Goal: Information Seeking & Learning: Learn about a topic

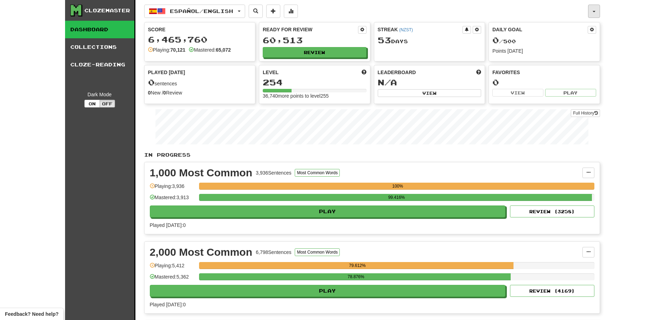
click at [597, 10] on button "button" at bounding box center [594, 11] width 12 height 13
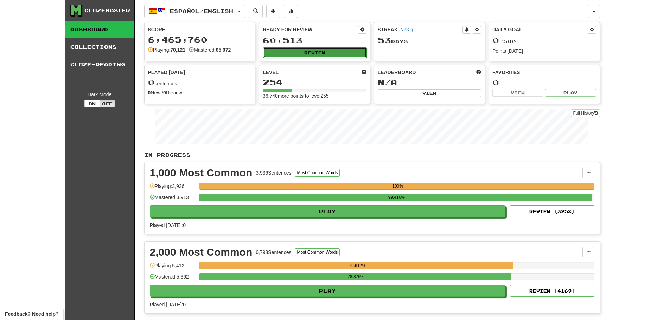
click at [320, 53] on button "Review" at bounding box center [315, 52] width 104 height 11
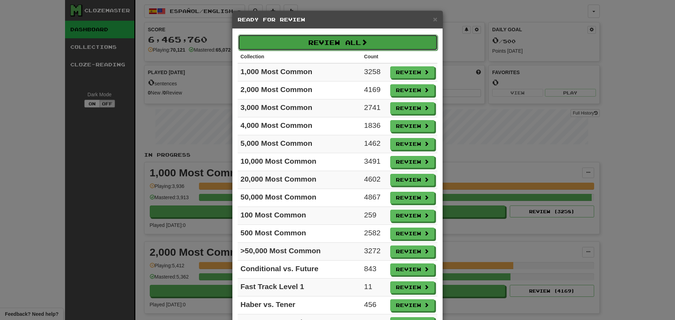
click at [325, 46] on button "Review All" at bounding box center [338, 42] width 200 height 16
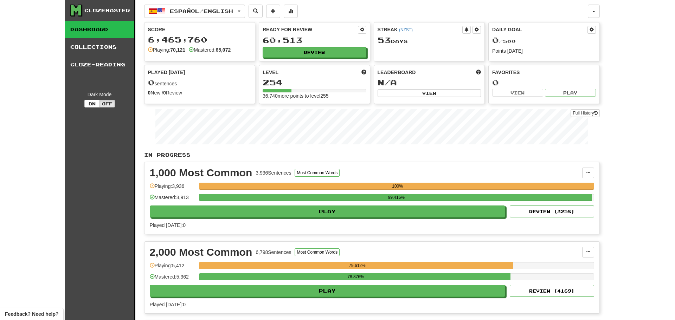
select select "********"
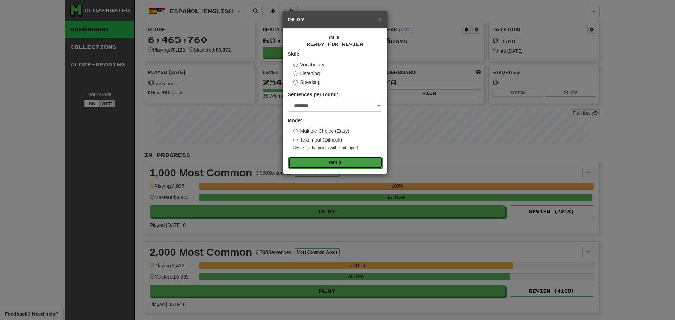
click at [340, 161] on span at bounding box center [339, 162] width 5 height 5
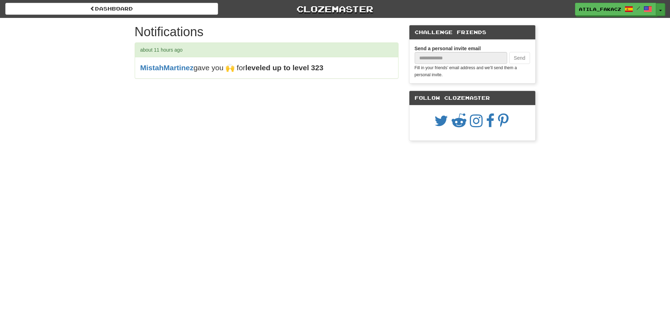
click at [660, 7] on button "Toggle Dropdown" at bounding box center [660, 9] width 9 height 13
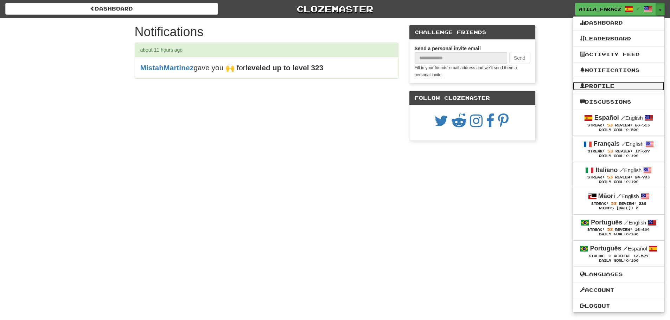
click at [602, 83] on link "Profile" at bounding box center [618, 86] width 91 height 9
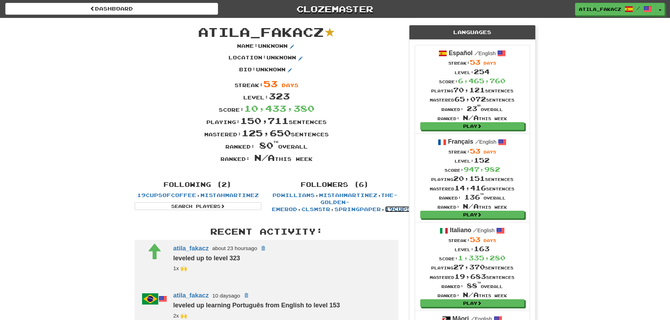
click at [385, 210] on link "19cupsofcoffee" at bounding box center [414, 209] width 59 height 6
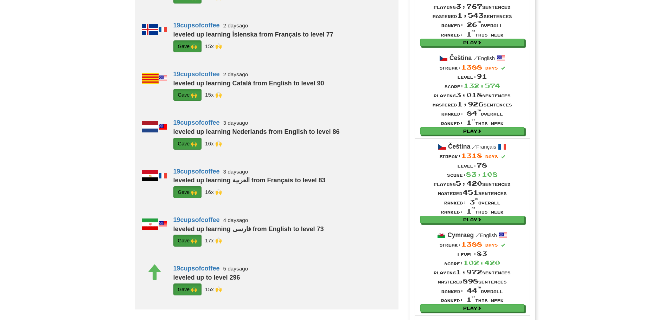
scroll to position [528, 0]
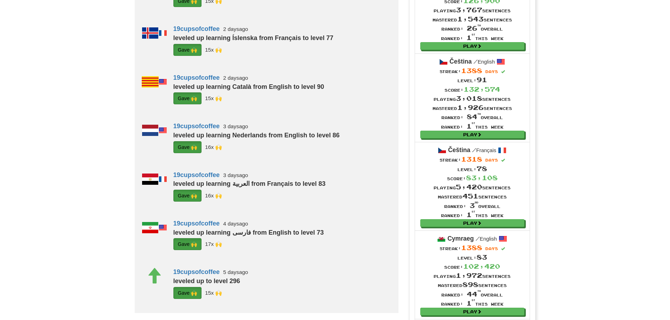
scroll to position [422, 0]
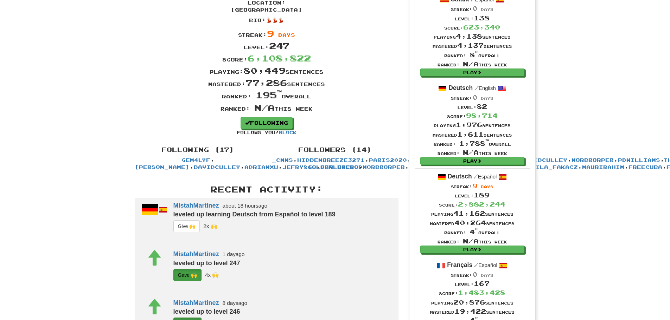
scroll to position [211, 0]
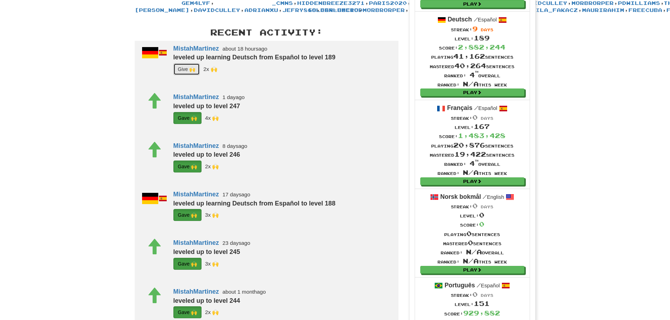
click at [186, 75] on button "G i ve 🙌" at bounding box center [186, 69] width 27 height 12
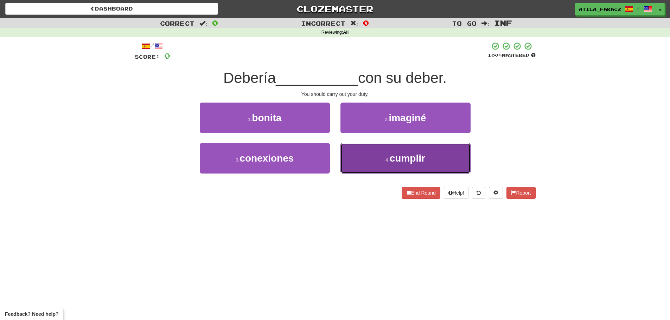
click at [380, 153] on button "4 . cumplir" at bounding box center [405, 158] width 130 height 31
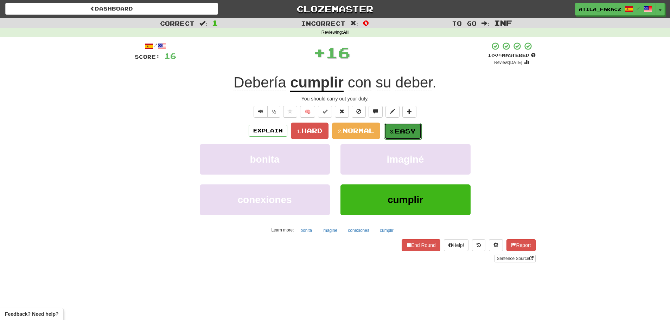
click at [396, 132] on span "Easy" at bounding box center [405, 131] width 21 height 8
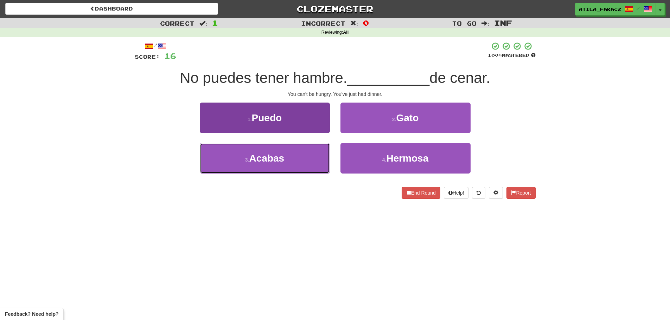
drag, startPoint x: 290, startPoint y: 152, endPoint x: 306, endPoint y: 150, distance: 15.9
click at [291, 152] on button "3 . [GEOGRAPHIC_DATA]" at bounding box center [265, 158] width 130 height 31
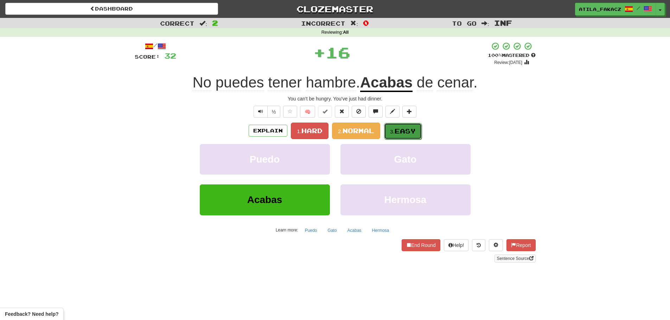
click at [411, 127] on span "Easy" at bounding box center [405, 131] width 21 height 8
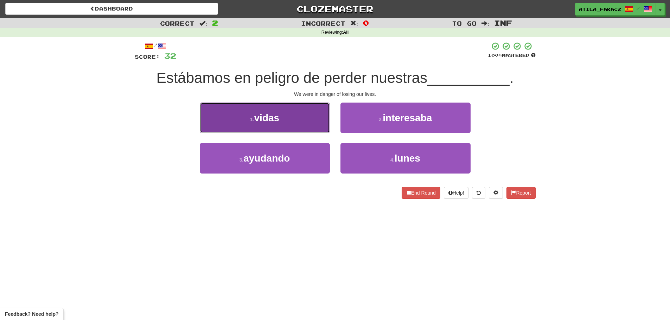
click at [287, 125] on button "1 . vidas" at bounding box center [265, 118] width 130 height 31
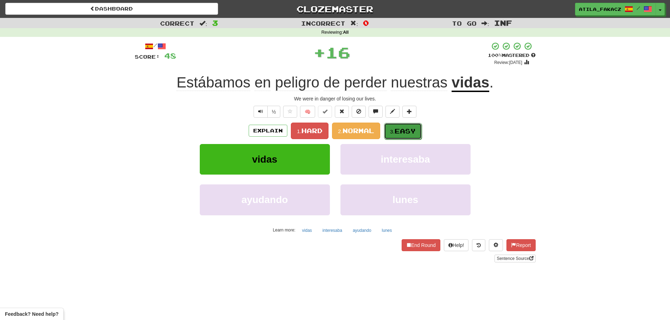
click at [409, 130] on span "Easy" at bounding box center [405, 131] width 21 height 8
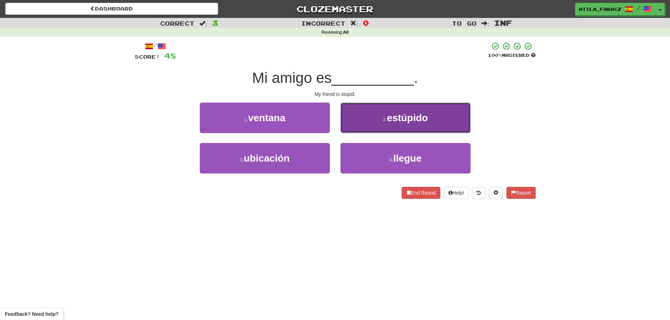
click at [378, 117] on button "2 . estúpido" at bounding box center [405, 118] width 130 height 31
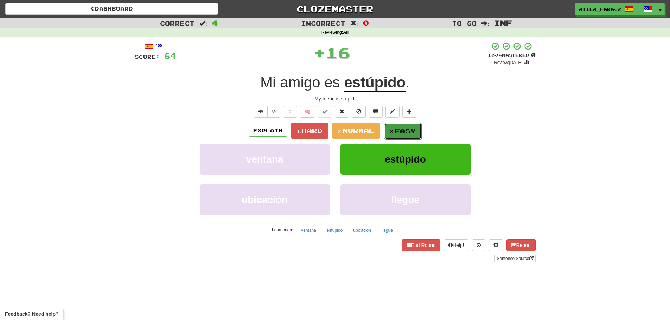
click at [391, 129] on small "3." at bounding box center [392, 132] width 5 height 6
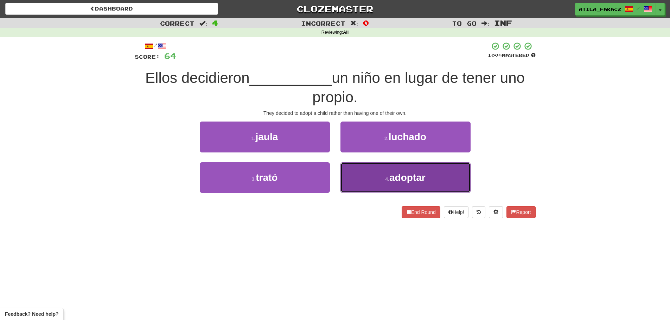
click at [349, 174] on button "4 . adoptar" at bounding box center [405, 177] width 130 height 31
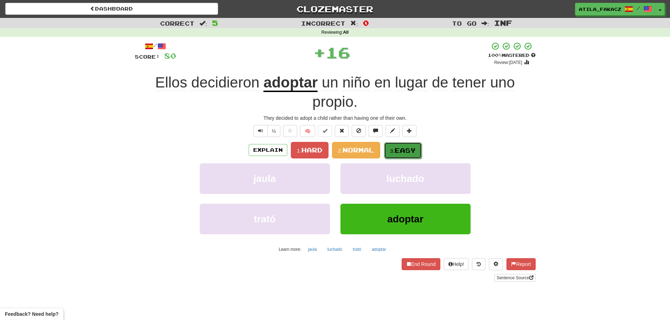
click at [409, 145] on button "3. Easy" at bounding box center [403, 150] width 38 height 17
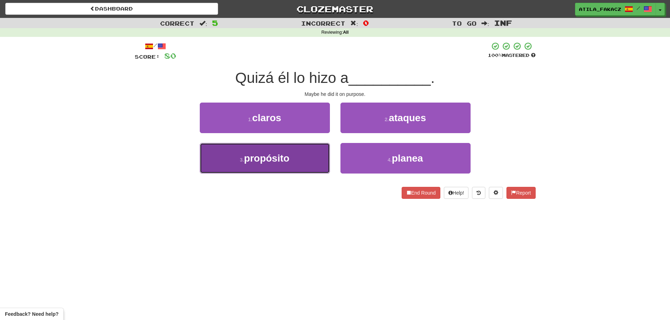
click at [308, 162] on button "3 . propósito" at bounding box center [265, 158] width 130 height 31
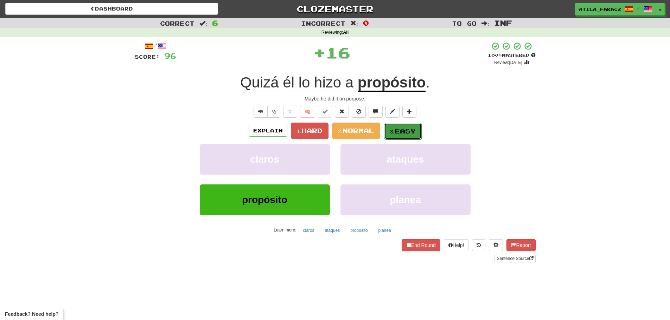
click at [396, 134] on span "Easy" at bounding box center [405, 131] width 21 height 8
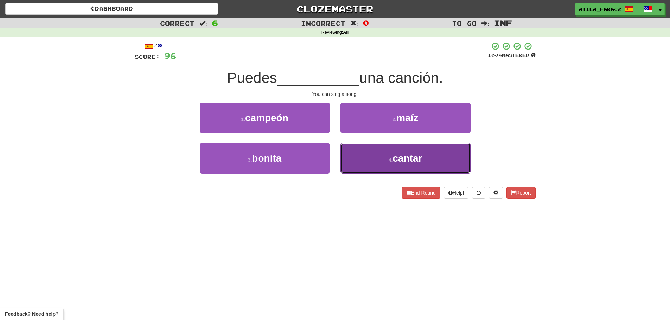
click at [370, 160] on button "4 . cantar" at bounding box center [405, 158] width 130 height 31
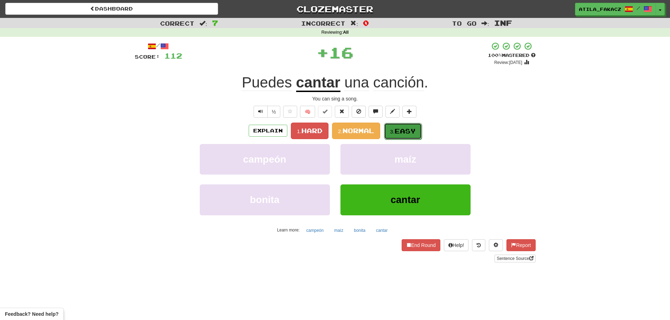
click at [401, 133] on span "Easy" at bounding box center [405, 131] width 21 height 8
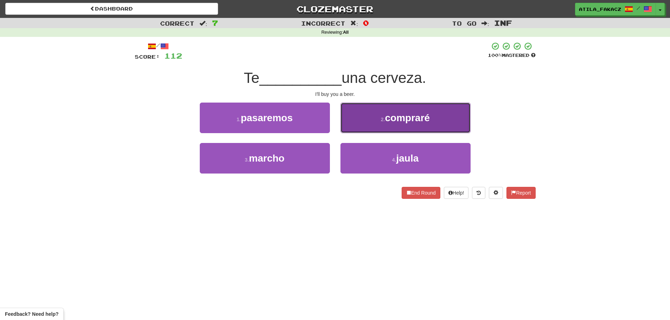
click at [370, 125] on button "2 . compraré" at bounding box center [405, 118] width 130 height 31
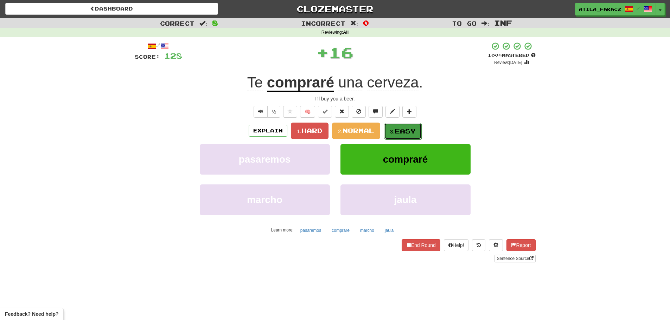
click at [392, 129] on small "3." at bounding box center [392, 132] width 5 height 6
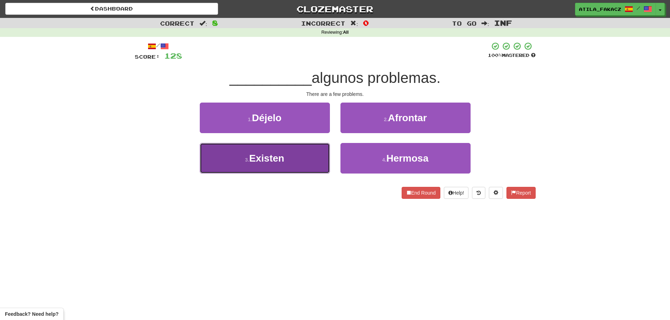
drag, startPoint x: 305, startPoint y: 164, endPoint x: 352, endPoint y: 148, distance: 50.3
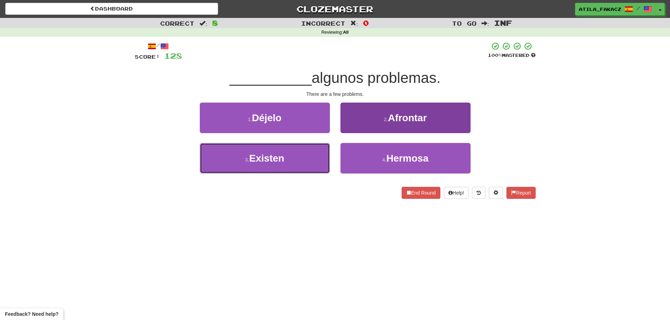
click at [305, 164] on button "3 . Existen" at bounding box center [265, 158] width 130 height 31
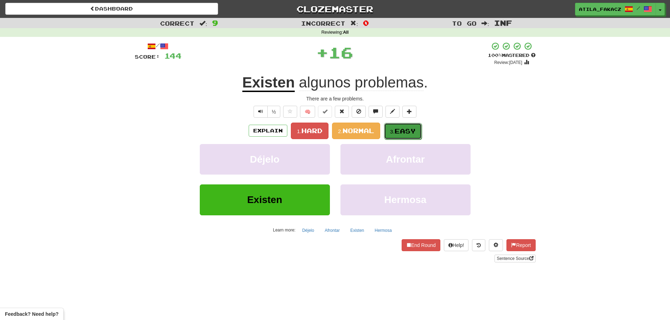
click at [403, 137] on button "3. Easy" at bounding box center [403, 131] width 38 height 17
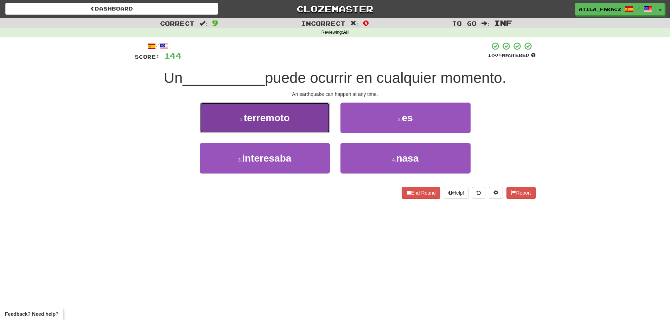
click at [294, 119] on button "1 . terremoto" at bounding box center [265, 118] width 130 height 31
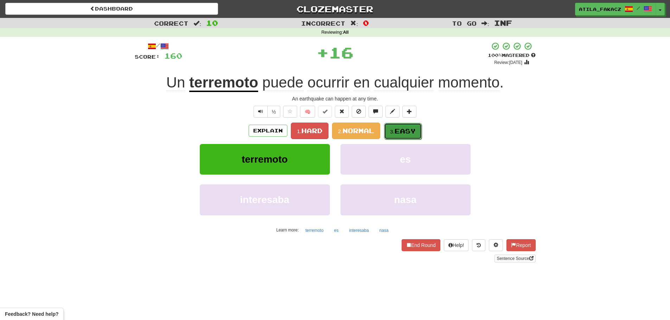
click at [410, 130] on span "Easy" at bounding box center [405, 131] width 21 height 8
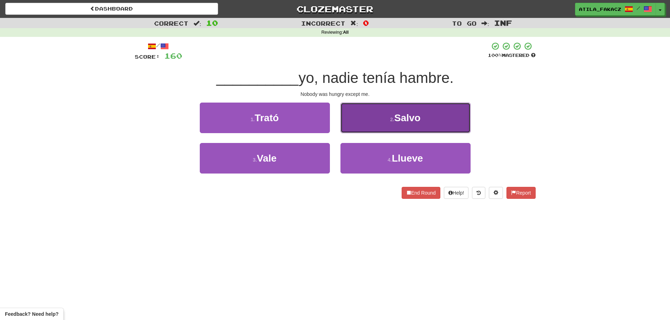
click at [385, 111] on button "2 . Salvo" at bounding box center [405, 118] width 130 height 31
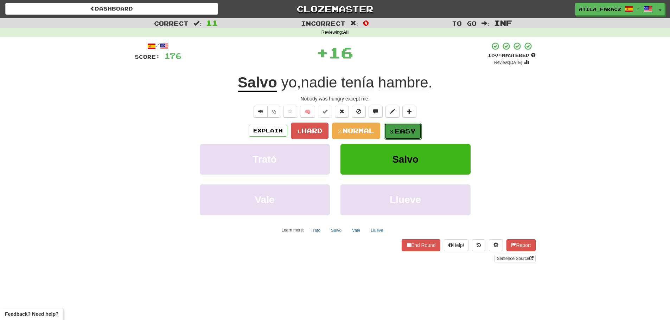
click at [403, 132] on span "Easy" at bounding box center [405, 131] width 21 height 8
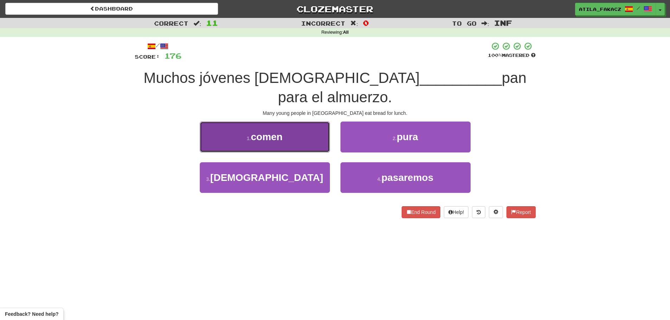
click at [309, 147] on button "1 . comen" at bounding box center [265, 137] width 130 height 31
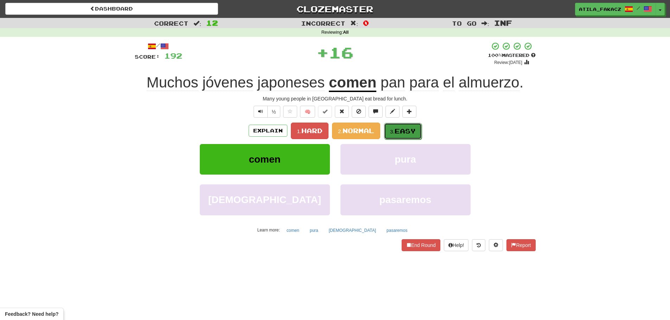
click at [411, 134] on span "Easy" at bounding box center [405, 131] width 21 height 8
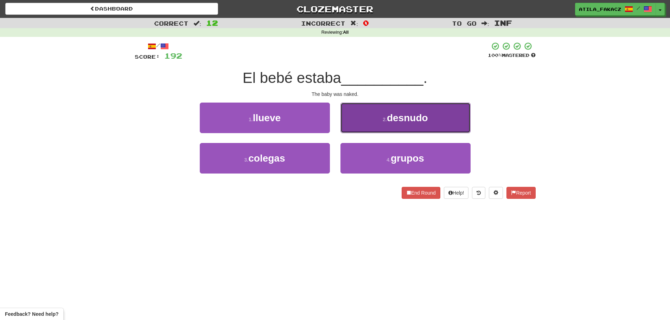
click at [376, 116] on button "2 . desnudo" at bounding box center [405, 118] width 130 height 31
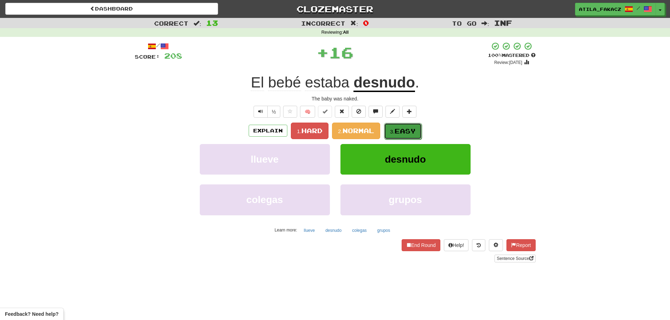
click at [397, 129] on span "Easy" at bounding box center [405, 131] width 21 height 8
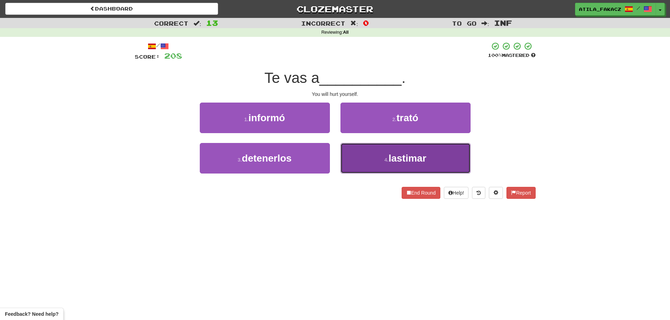
click at [356, 154] on button "4 . lastimar" at bounding box center [405, 158] width 130 height 31
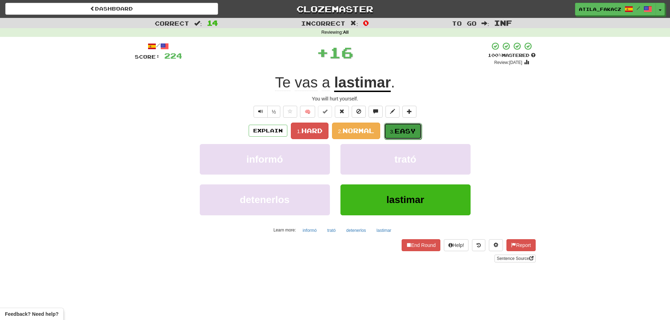
click at [395, 129] on small "3." at bounding box center [392, 132] width 5 height 6
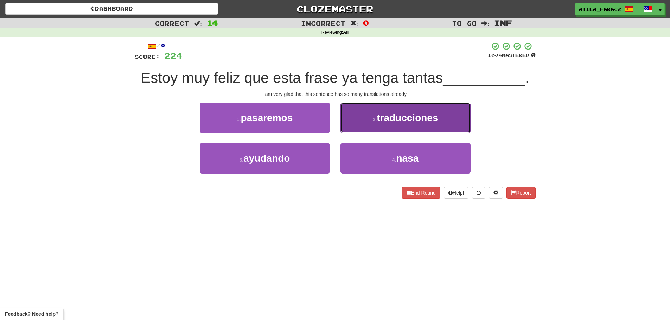
click at [383, 116] on span "traducciones" at bounding box center [407, 118] width 61 height 11
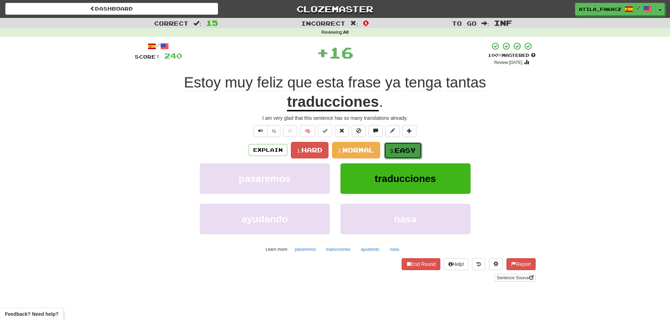
click at [401, 148] on span "Easy" at bounding box center [405, 151] width 21 height 8
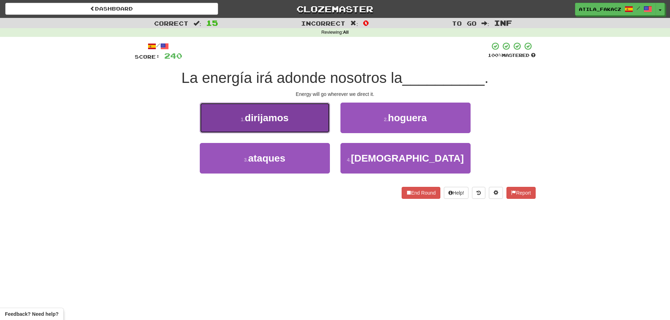
drag, startPoint x: 285, startPoint y: 115, endPoint x: 308, endPoint y: 118, distance: 23.5
click at [286, 115] on span "dirijamos" at bounding box center [267, 118] width 44 height 11
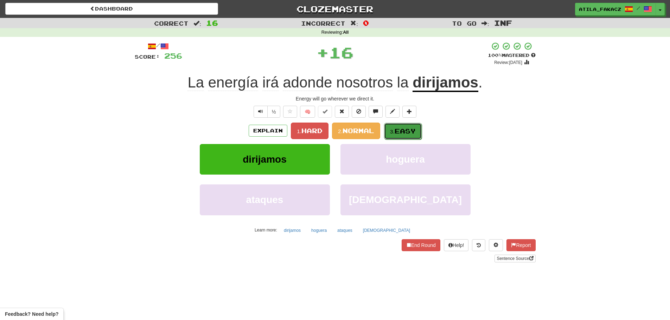
click at [400, 132] on span "Easy" at bounding box center [405, 131] width 21 height 8
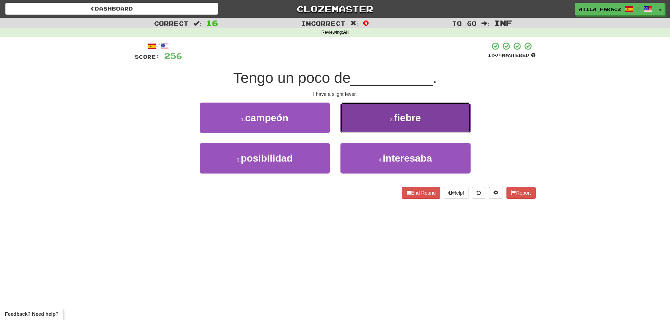
click at [355, 123] on button "2 . fiebre" at bounding box center [405, 118] width 130 height 31
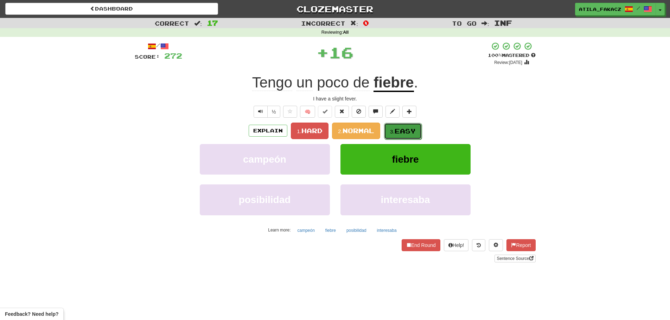
click at [391, 128] on button "3. Easy" at bounding box center [403, 131] width 38 height 17
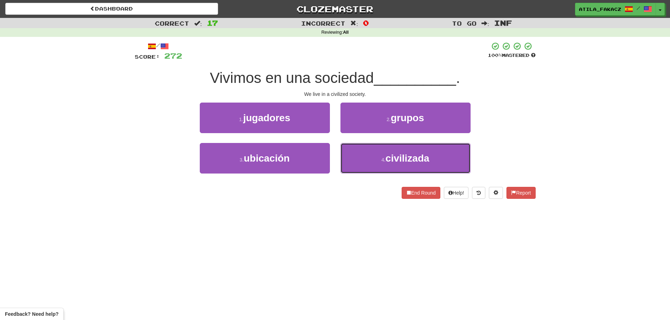
drag, startPoint x: 361, startPoint y: 156, endPoint x: 367, endPoint y: 142, distance: 15.6
click at [362, 156] on button "4 . civilizada" at bounding box center [405, 158] width 130 height 31
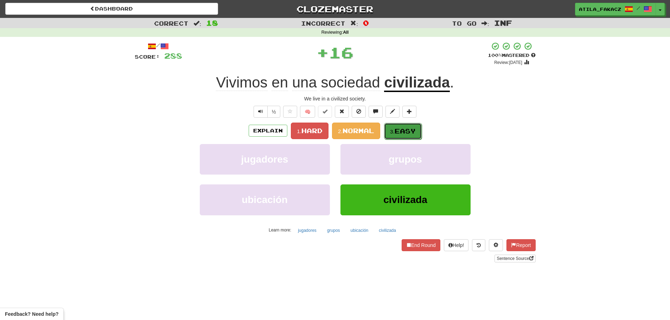
click at [409, 135] on span "Easy" at bounding box center [405, 131] width 21 height 8
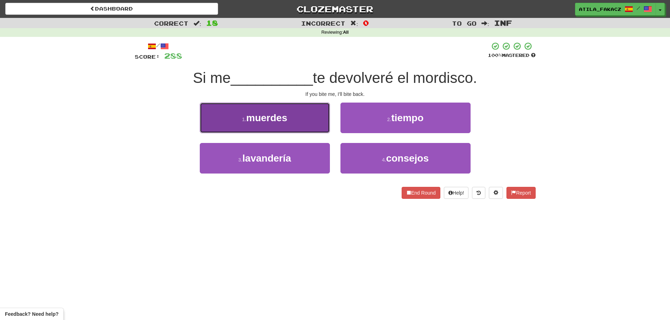
click at [309, 127] on button "1 . muerdes" at bounding box center [265, 118] width 130 height 31
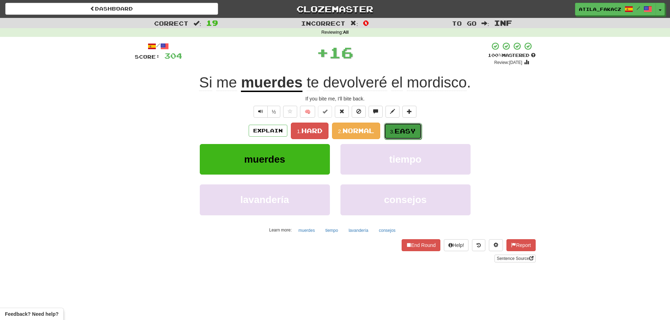
click at [401, 129] on span "Easy" at bounding box center [405, 131] width 21 height 8
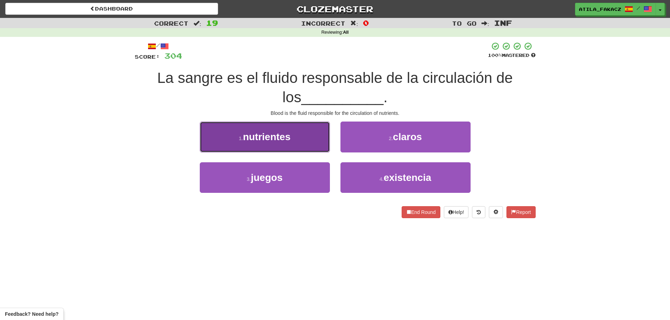
click at [314, 146] on button "1 . nutrientes" at bounding box center [265, 137] width 130 height 31
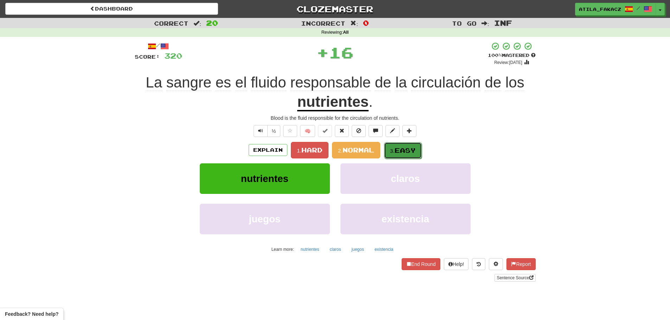
click at [404, 148] on span "Easy" at bounding box center [405, 151] width 21 height 8
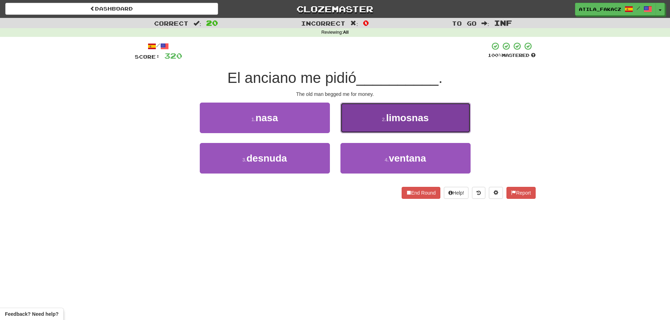
click at [366, 117] on button "2 . limosnas" at bounding box center [405, 118] width 130 height 31
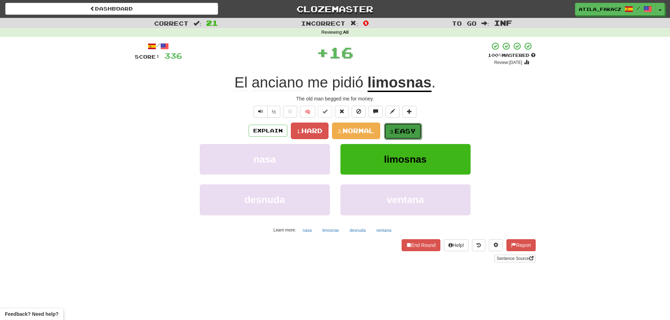
click at [394, 131] on small "3." at bounding box center [392, 132] width 5 height 6
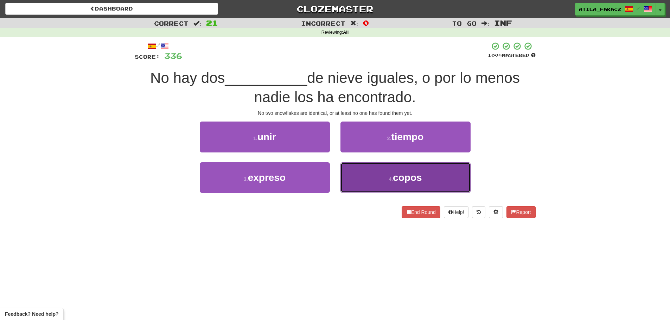
click at [373, 179] on button "4 . copos" at bounding box center [405, 177] width 130 height 31
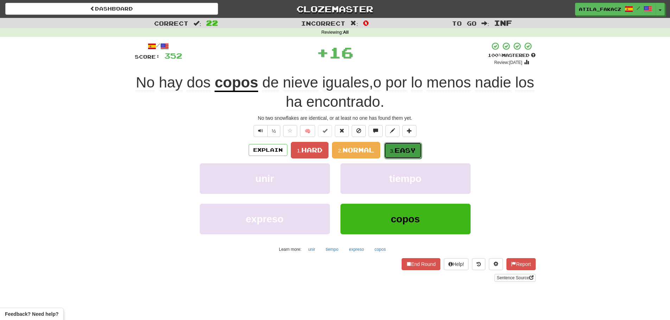
click at [402, 148] on span "Easy" at bounding box center [405, 151] width 21 height 8
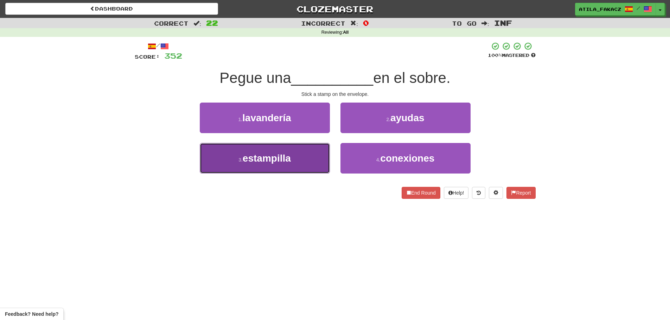
click at [294, 159] on button "3 . estampilla" at bounding box center [265, 158] width 130 height 31
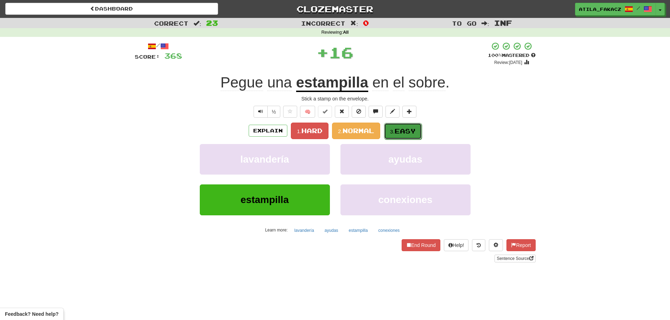
click at [398, 135] on button "3. Easy" at bounding box center [403, 131] width 38 height 17
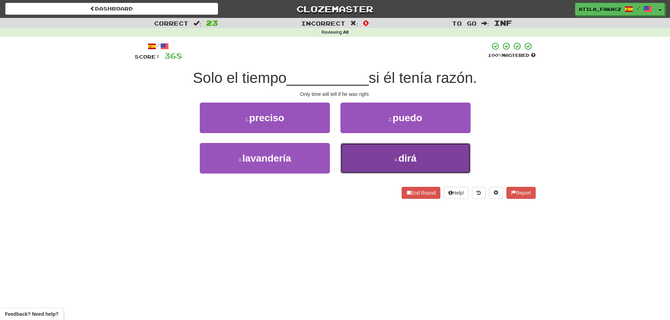
click at [378, 162] on button "4 . dirá" at bounding box center [405, 158] width 130 height 31
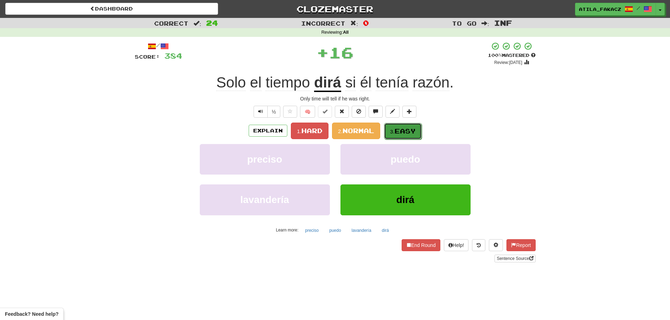
click at [395, 133] on small "3." at bounding box center [392, 132] width 5 height 6
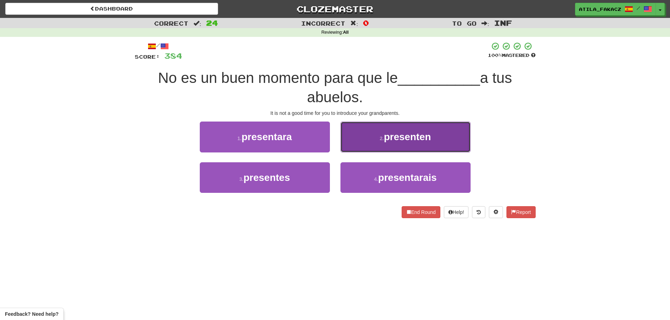
click at [364, 141] on button "2 . presenten" at bounding box center [405, 137] width 130 height 31
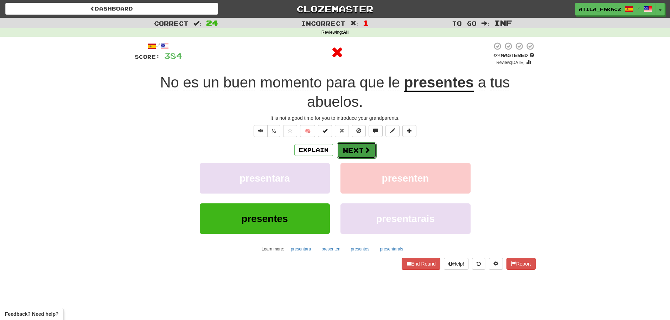
click at [357, 147] on button "Next" at bounding box center [356, 150] width 39 height 16
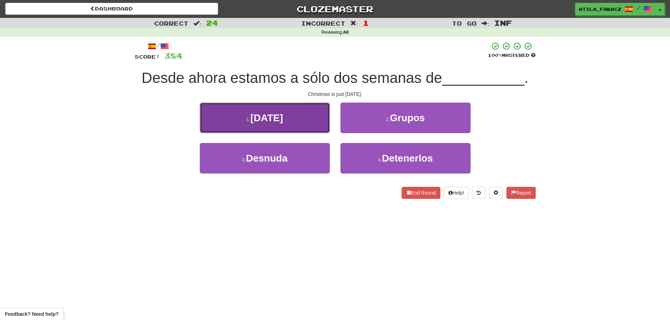
click at [313, 125] on button "1 . Navidad" at bounding box center [265, 118] width 130 height 31
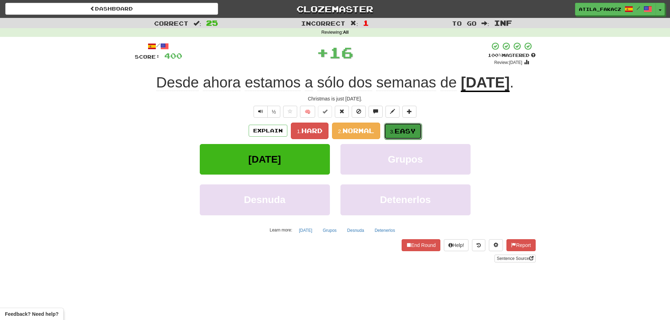
click at [401, 134] on span "Easy" at bounding box center [405, 131] width 21 height 8
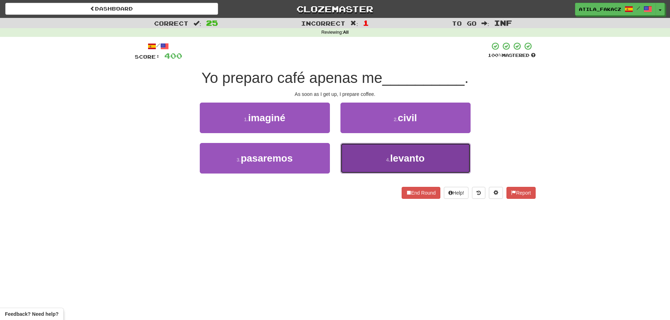
click at [360, 159] on button "4 . levanto" at bounding box center [405, 158] width 130 height 31
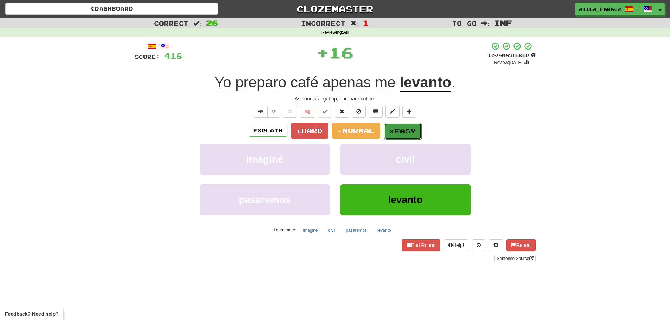
click at [394, 128] on button "3. Easy" at bounding box center [403, 131] width 38 height 17
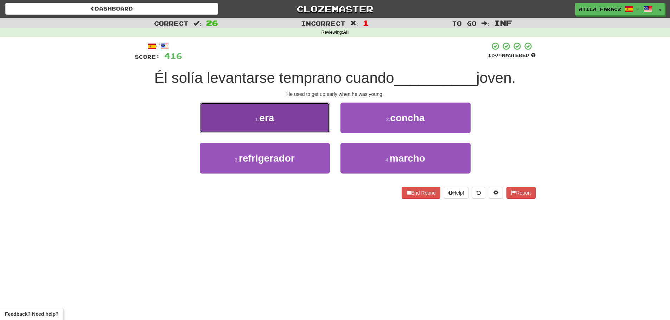
click at [309, 127] on button "1 . era" at bounding box center [265, 118] width 130 height 31
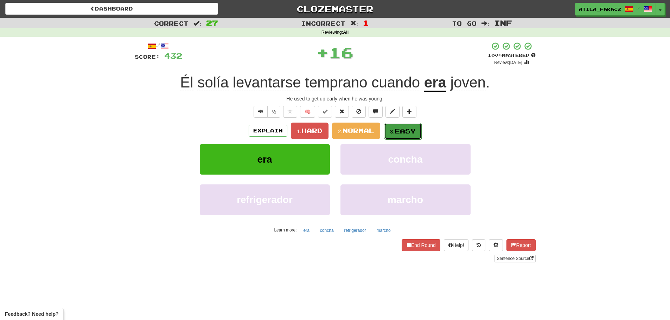
click at [403, 136] on button "3. Easy" at bounding box center [403, 131] width 38 height 17
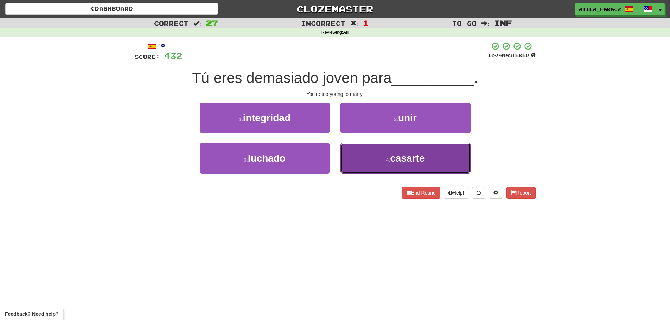
click at [369, 162] on button "4 . casarte" at bounding box center [405, 158] width 130 height 31
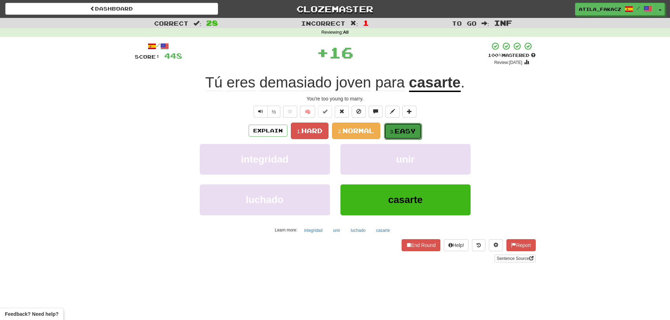
click at [396, 128] on span "Easy" at bounding box center [405, 131] width 21 height 8
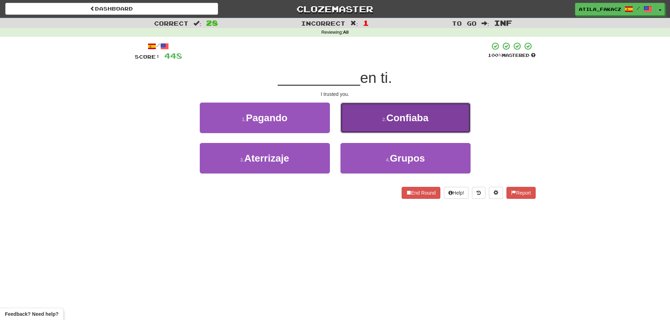
click at [403, 122] on span "Confiaba" at bounding box center [407, 118] width 42 height 11
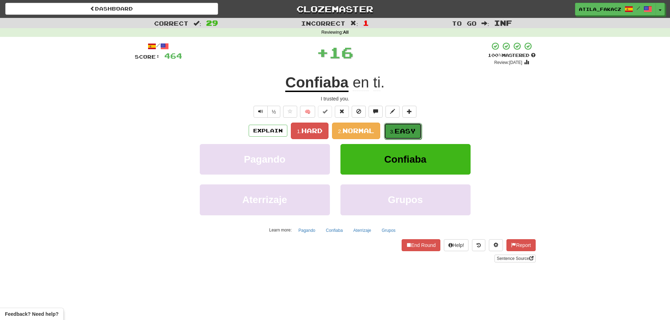
click at [400, 129] on span "Easy" at bounding box center [405, 131] width 21 height 8
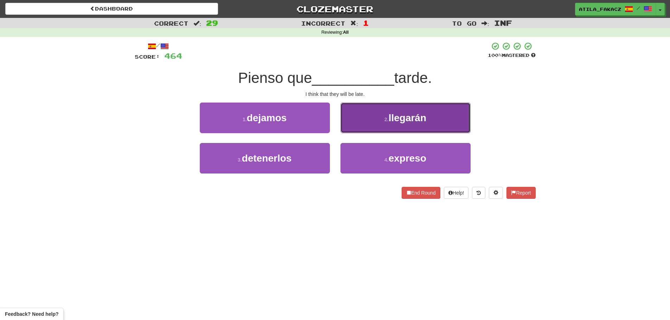
click at [369, 124] on button "2 . llegarán" at bounding box center [405, 118] width 130 height 31
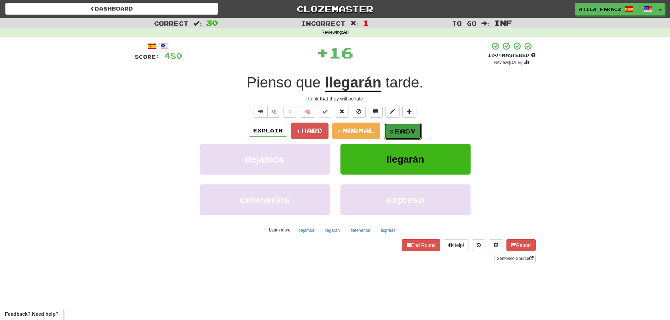
click at [396, 133] on span "Easy" at bounding box center [405, 131] width 21 height 8
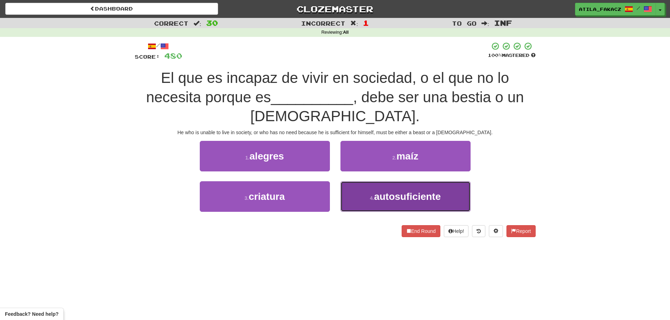
click at [367, 190] on button "4 . autosuficiente" at bounding box center [405, 196] width 130 height 31
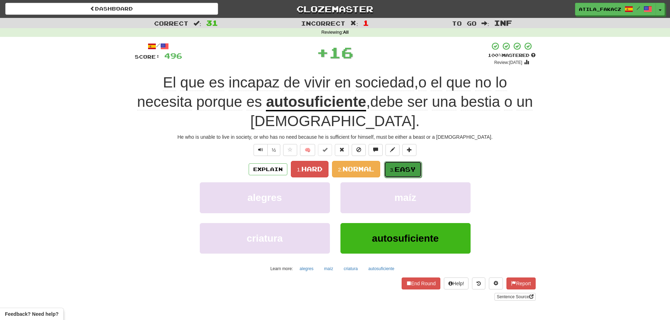
click at [408, 170] on span "Easy" at bounding box center [405, 170] width 21 height 8
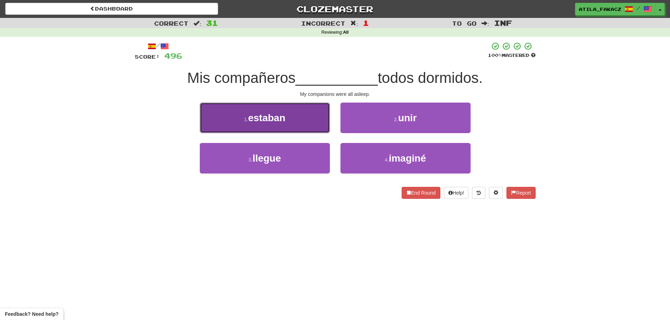
click at [302, 124] on button "1 . estaban" at bounding box center [265, 118] width 130 height 31
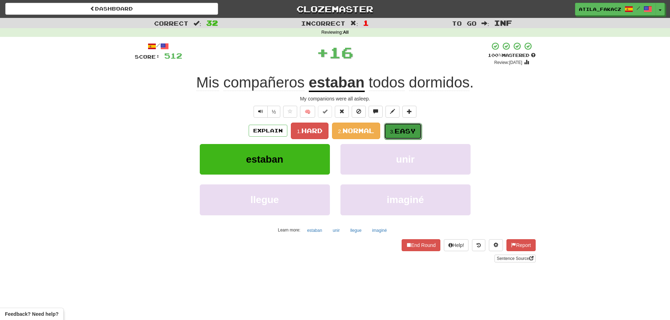
click at [404, 138] on button "3. Easy" at bounding box center [403, 131] width 38 height 17
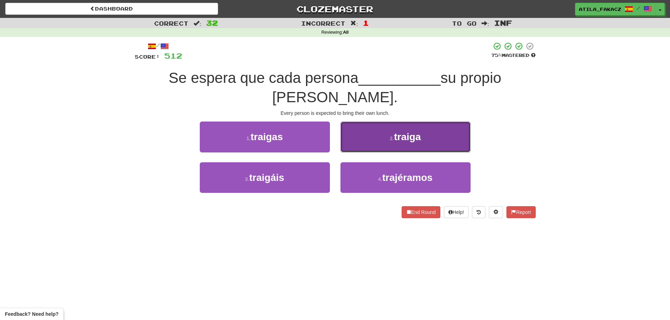
click at [376, 142] on button "2 . traiga" at bounding box center [405, 137] width 130 height 31
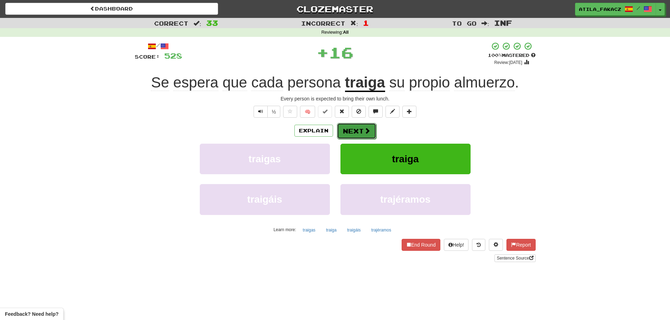
click at [355, 134] on button "Next" at bounding box center [356, 131] width 39 height 16
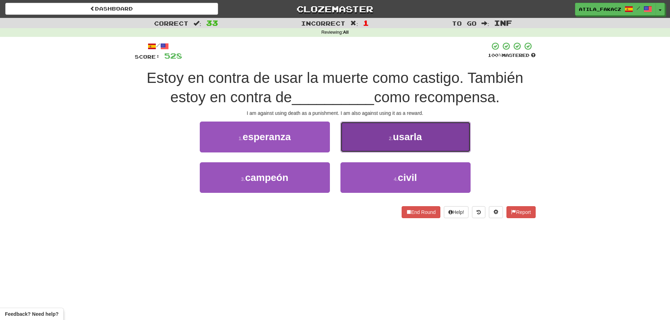
click at [369, 143] on button "2 . usarla" at bounding box center [405, 137] width 130 height 31
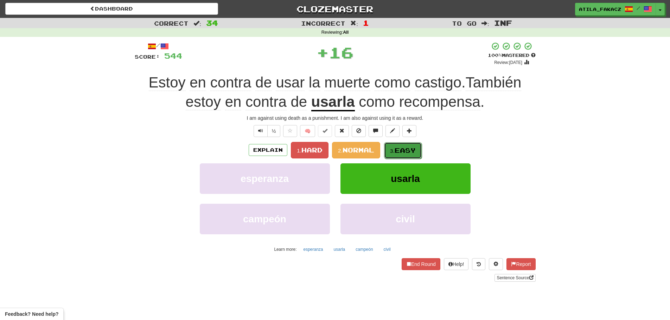
click at [404, 153] on span "Easy" at bounding box center [405, 151] width 21 height 8
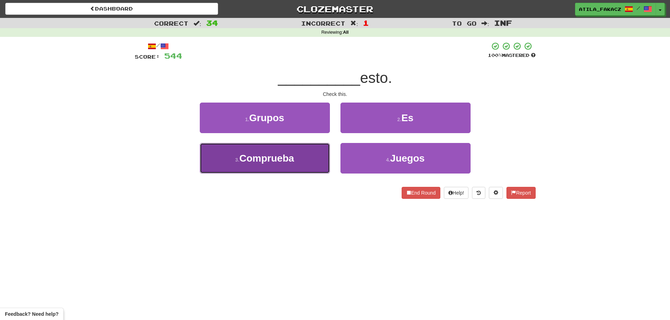
click at [296, 153] on button "3 . Comprueba" at bounding box center [265, 158] width 130 height 31
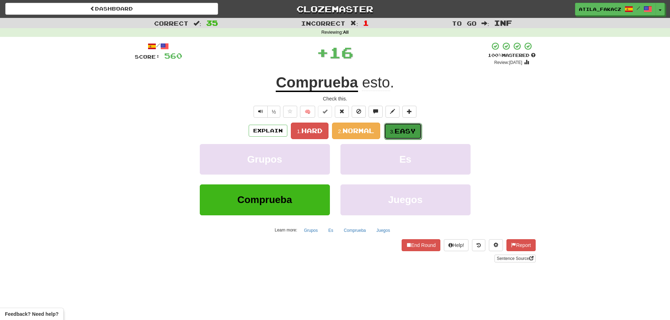
click at [405, 129] on span "Easy" at bounding box center [405, 131] width 21 height 8
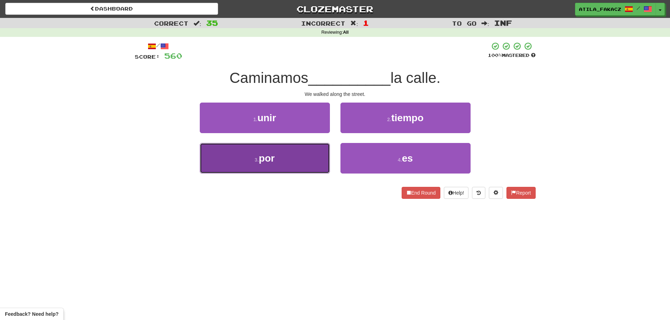
click at [307, 154] on button "3 . por" at bounding box center [265, 158] width 130 height 31
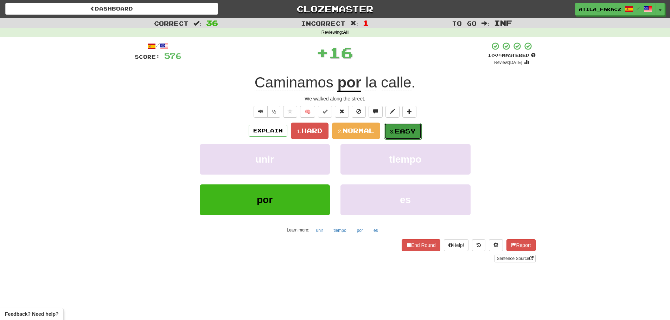
click at [398, 136] on button "3. Easy" at bounding box center [403, 131] width 38 height 17
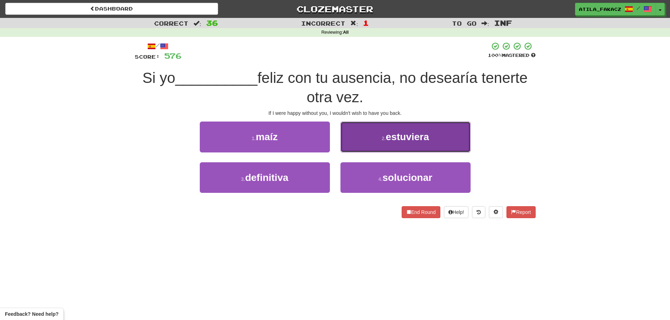
click at [373, 136] on button "2 . estuviera" at bounding box center [405, 137] width 130 height 31
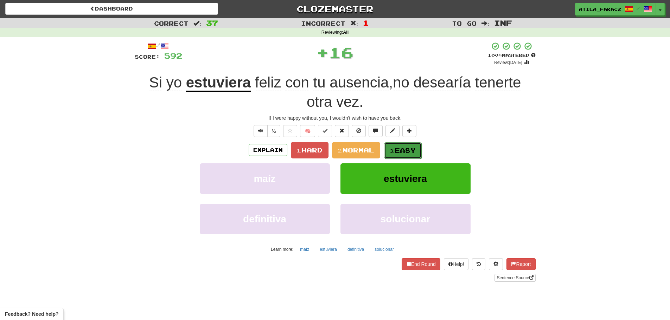
click at [391, 149] on small "3." at bounding box center [392, 151] width 5 height 6
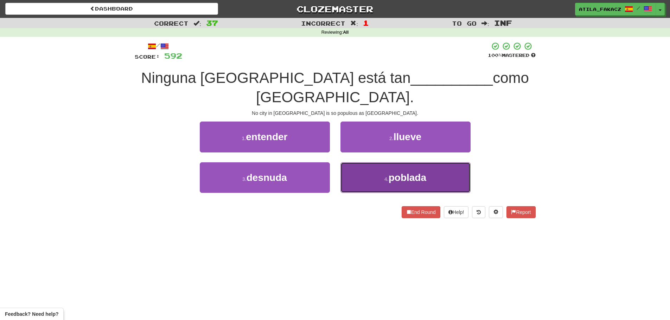
click at [364, 162] on button "4 . poblada" at bounding box center [405, 177] width 130 height 31
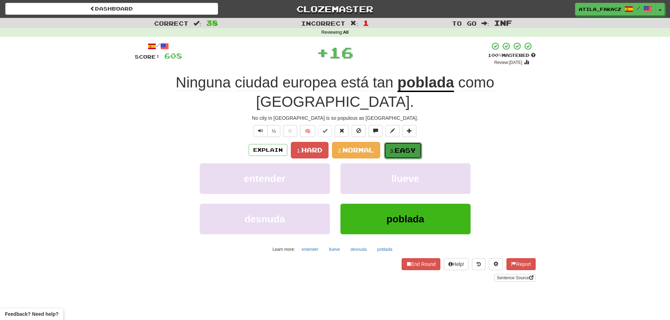
click at [406, 142] on button "3. Easy" at bounding box center [403, 150] width 38 height 17
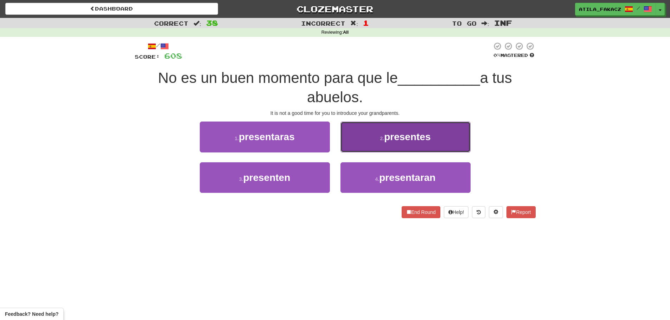
click at [377, 143] on button "2 . presentes" at bounding box center [405, 137] width 130 height 31
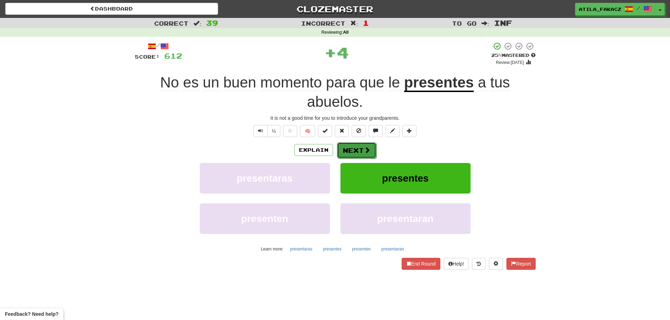
click at [360, 150] on button "Next" at bounding box center [356, 150] width 39 height 16
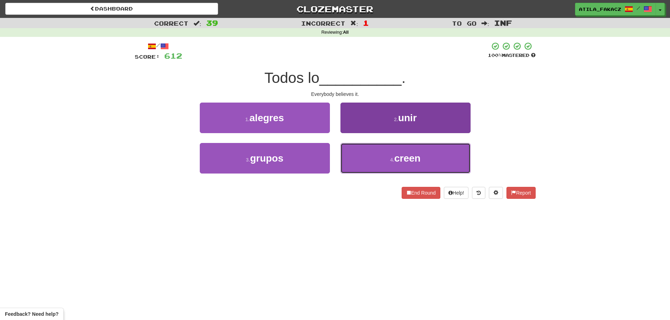
drag, startPoint x: 380, startPoint y: 157, endPoint x: 381, endPoint y: 152, distance: 5.0
click at [380, 158] on button "4 . creen" at bounding box center [405, 158] width 130 height 31
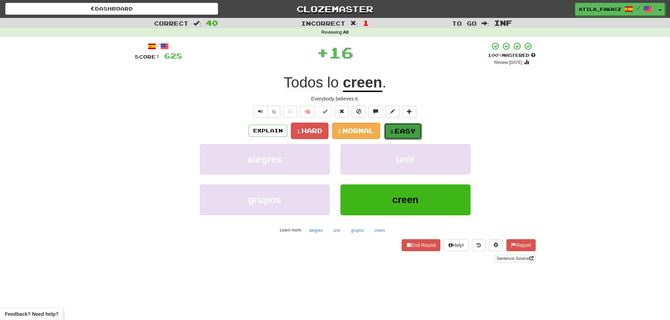
click at [409, 129] on span "Easy" at bounding box center [405, 131] width 21 height 8
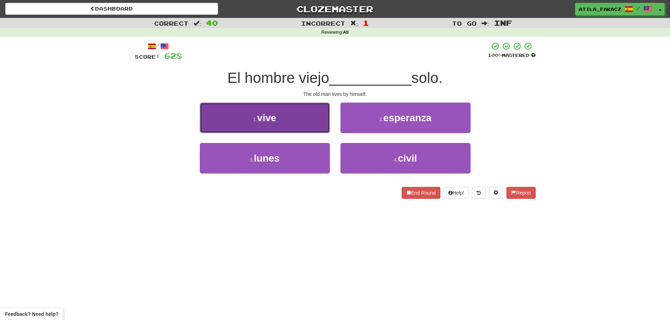
click at [306, 117] on button "1 . vive" at bounding box center [265, 118] width 130 height 31
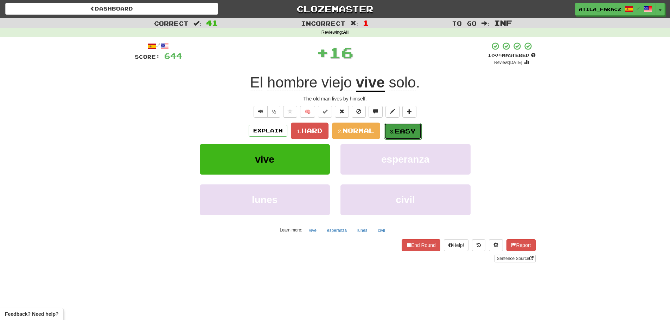
click at [392, 132] on small "3." at bounding box center [392, 132] width 5 height 6
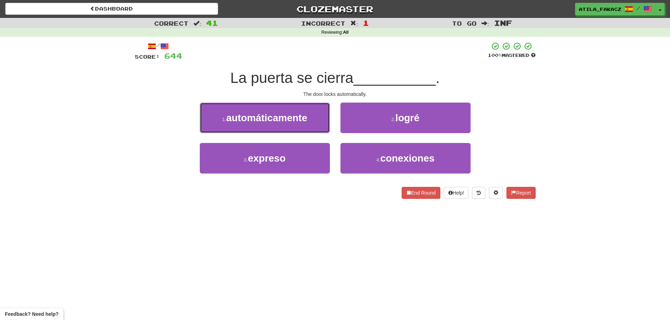
click at [312, 117] on button "1 . automáticamente" at bounding box center [265, 118] width 130 height 31
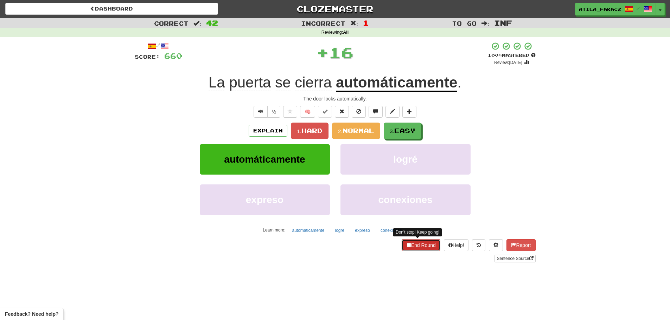
click at [413, 243] on button "End Round" at bounding box center [421, 246] width 39 height 12
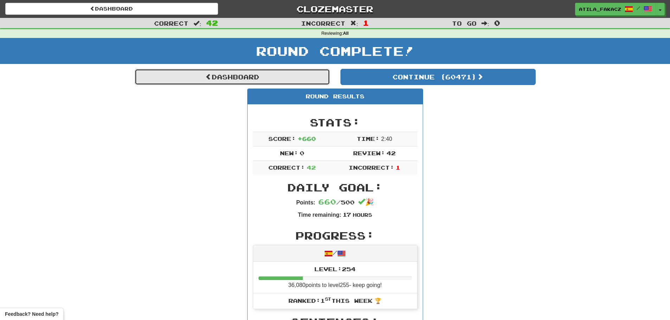
click at [238, 79] on link "Dashboard" at bounding box center [232, 77] width 195 height 16
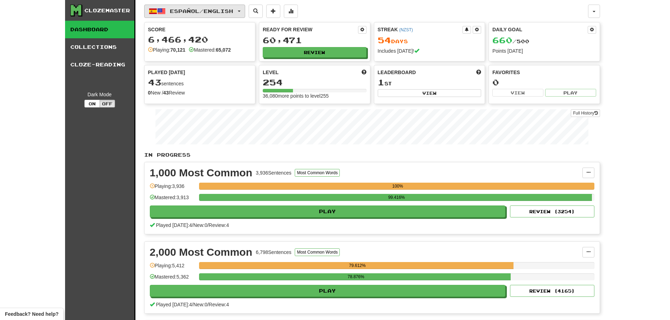
click at [195, 11] on span "Español / English" at bounding box center [201, 11] width 63 height 6
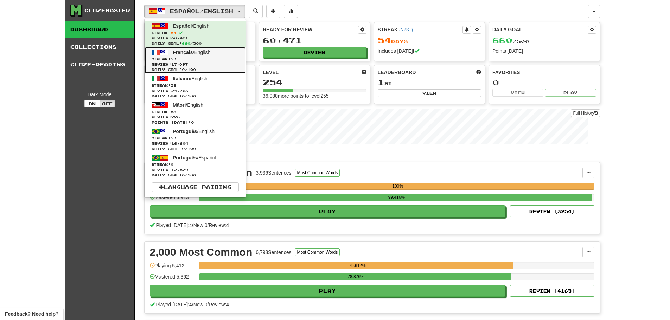
click at [206, 57] on span "Streak: 53" at bounding box center [195, 59] width 87 height 5
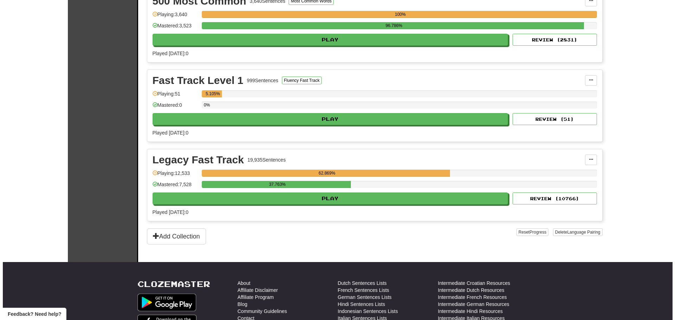
scroll to position [352, 0]
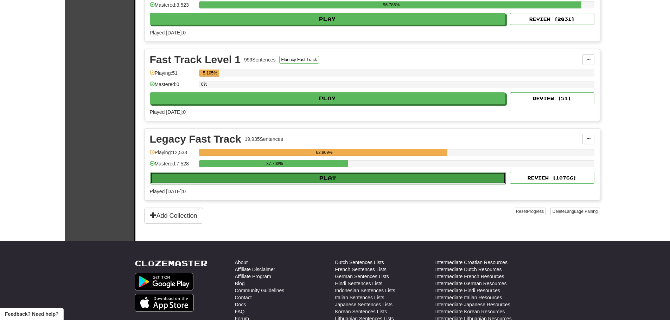
click at [314, 182] on button "Play" at bounding box center [328, 178] width 356 height 12
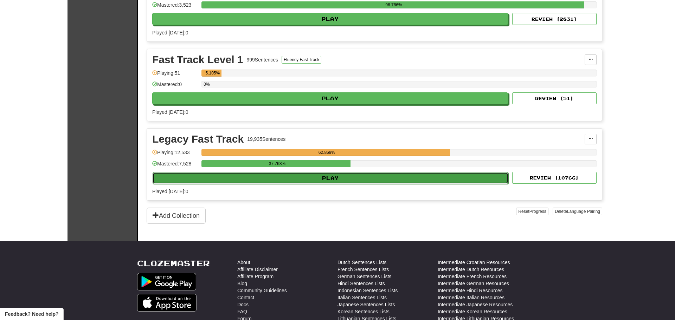
select select "********"
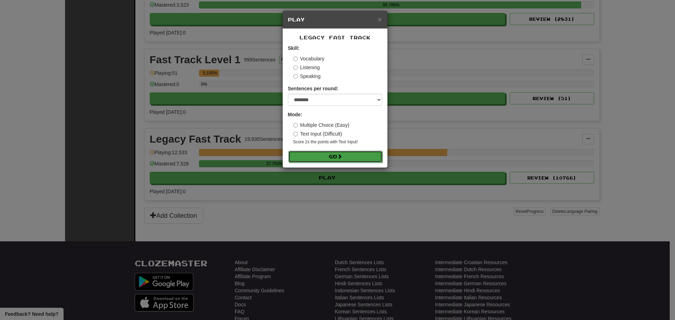
click at [332, 155] on button "Go" at bounding box center [335, 157] width 94 height 12
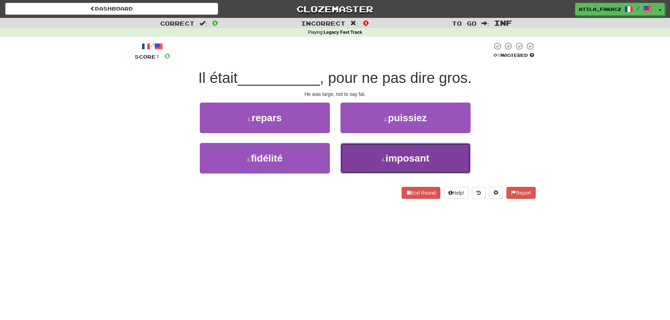
click at [370, 162] on button "4 . imposant" at bounding box center [405, 158] width 130 height 31
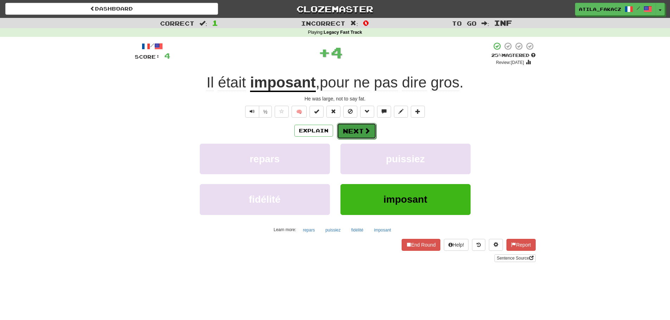
click at [360, 130] on button "Next" at bounding box center [356, 131] width 39 height 16
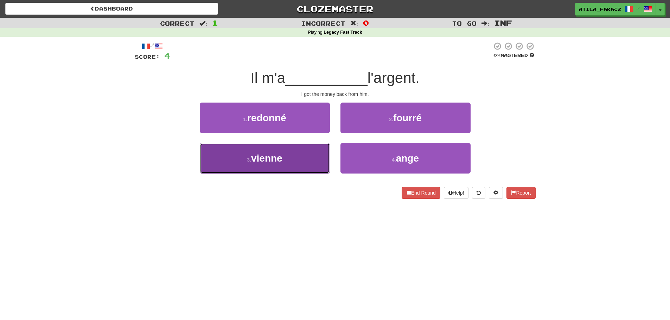
click at [301, 159] on button "3 . vienne" at bounding box center [265, 158] width 130 height 31
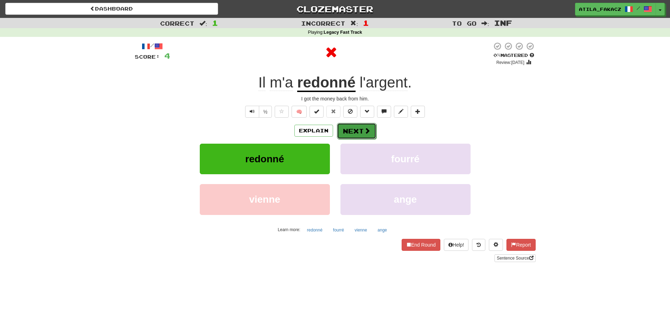
click at [357, 127] on button "Next" at bounding box center [356, 131] width 39 height 16
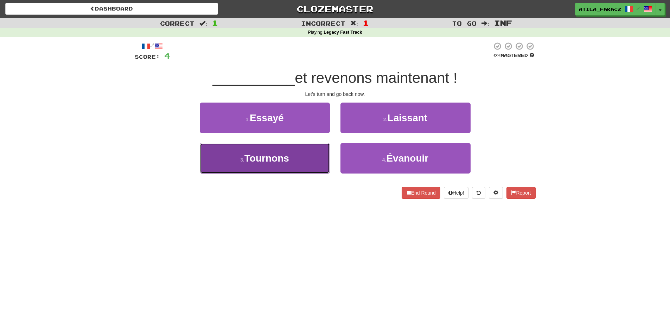
click at [280, 159] on span "Tournons" at bounding box center [266, 158] width 45 height 11
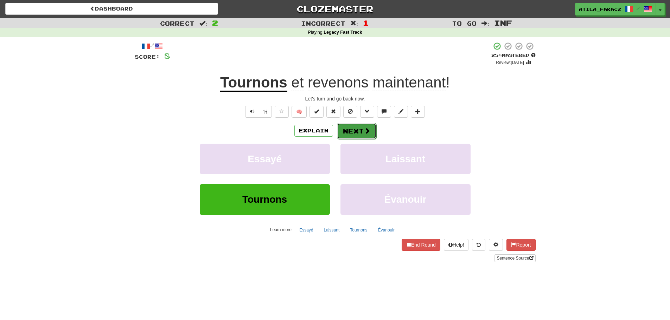
click at [373, 136] on button "Next" at bounding box center [356, 131] width 39 height 16
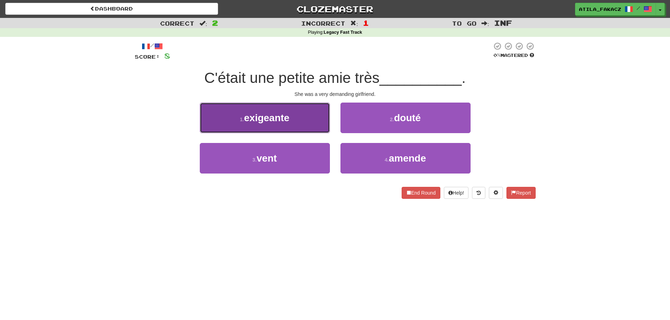
click at [305, 127] on button "1 . exigeante" at bounding box center [265, 118] width 130 height 31
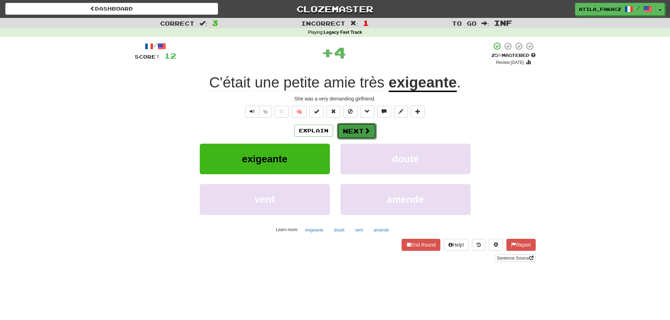
click at [356, 130] on button "Next" at bounding box center [356, 131] width 39 height 16
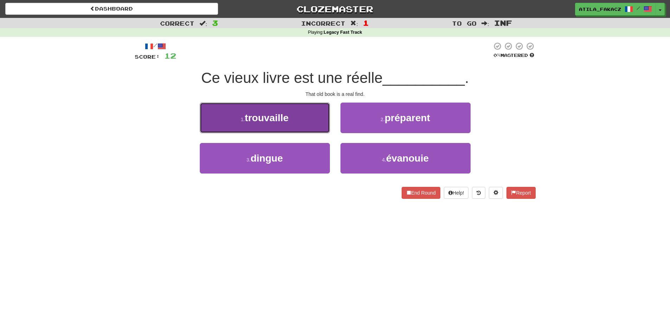
click at [301, 117] on button "1 . trouvaille" at bounding box center [265, 118] width 130 height 31
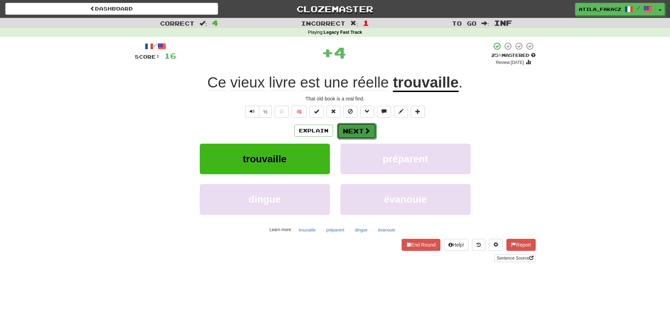
click at [364, 132] on span at bounding box center [367, 131] width 6 height 6
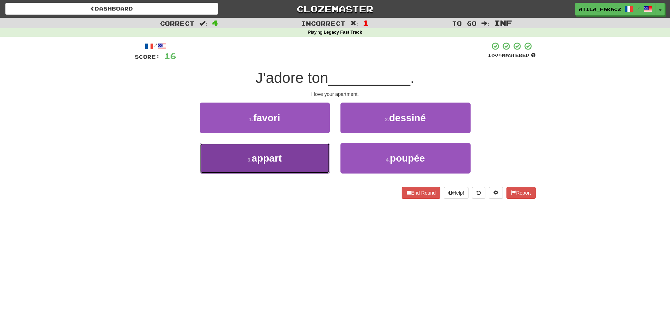
click at [297, 152] on button "3 . appart" at bounding box center [265, 158] width 130 height 31
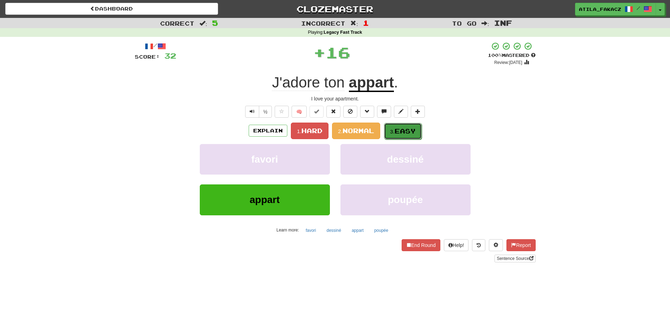
click at [395, 134] on small "3." at bounding box center [392, 132] width 5 height 6
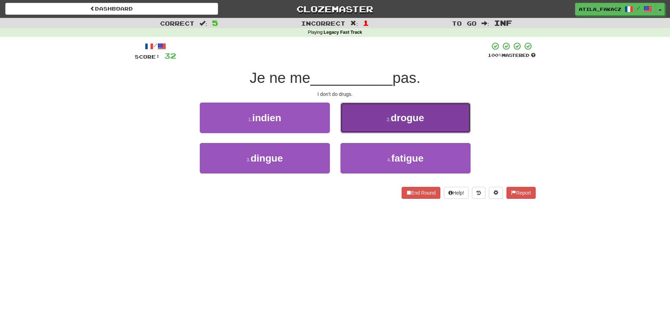
click at [398, 123] on span "drogue" at bounding box center [407, 118] width 33 height 11
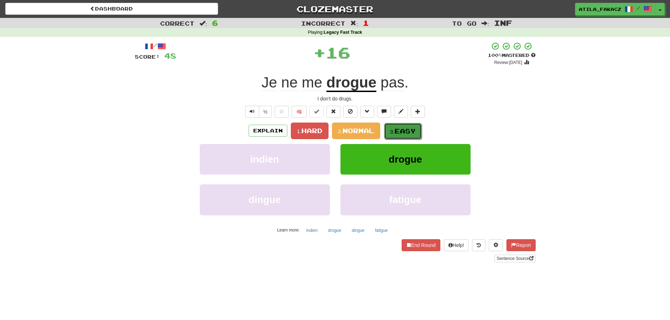
click at [395, 134] on small "3." at bounding box center [392, 132] width 5 height 6
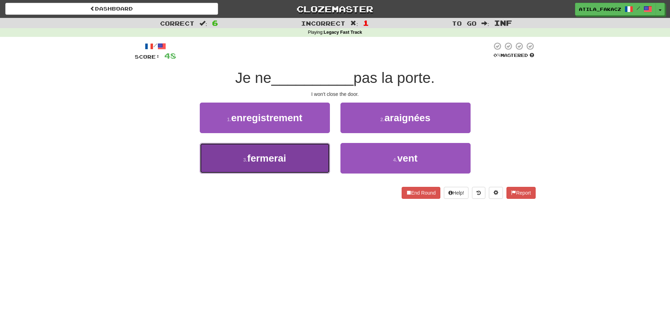
click at [311, 156] on button "3 . fermerai" at bounding box center [265, 158] width 130 height 31
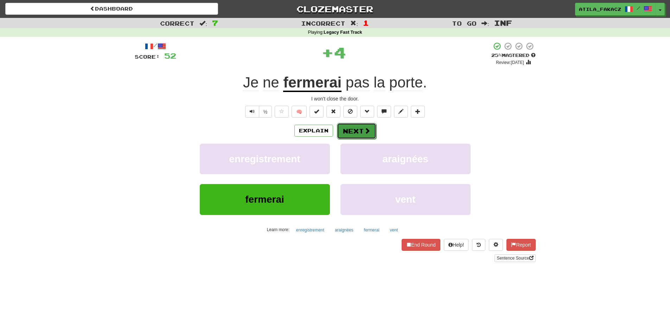
click at [361, 133] on button "Next" at bounding box center [356, 131] width 39 height 16
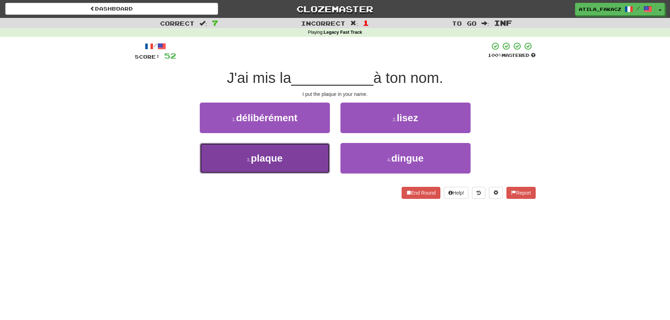
click at [299, 159] on button "3 . plaque" at bounding box center [265, 158] width 130 height 31
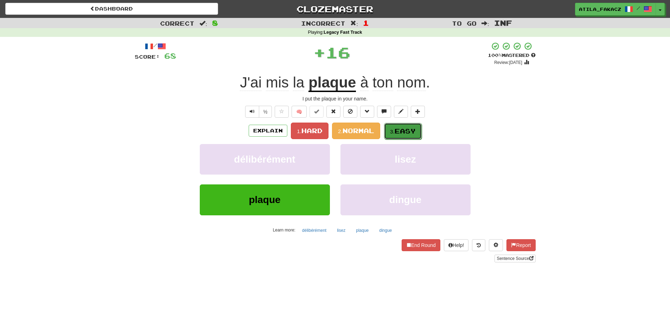
click at [397, 126] on button "3. Easy" at bounding box center [403, 131] width 38 height 17
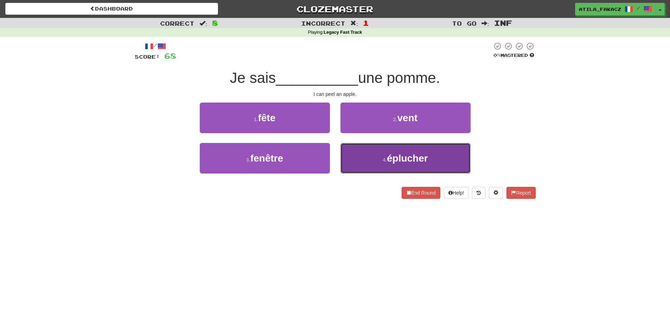
click at [375, 152] on button "4 . éplucher" at bounding box center [405, 158] width 130 height 31
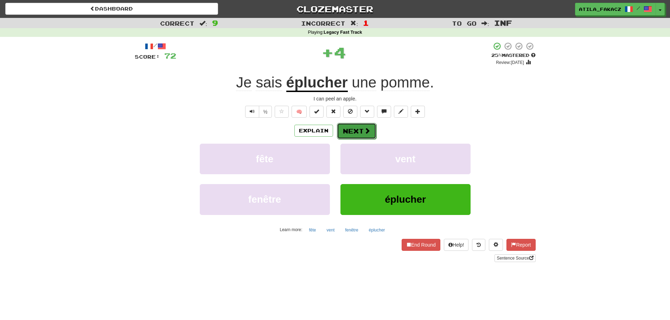
click at [369, 128] on span at bounding box center [367, 131] width 6 height 6
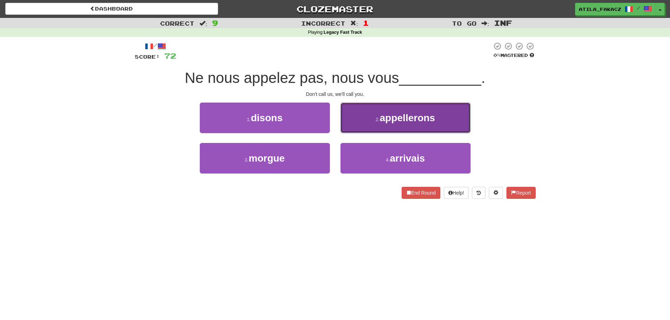
click at [374, 126] on button "2 . appellerons" at bounding box center [405, 118] width 130 height 31
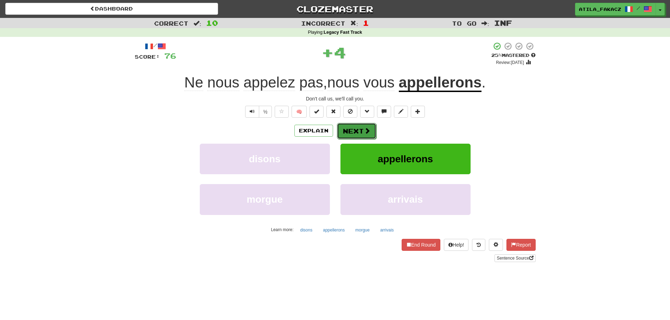
click at [363, 134] on button "Next" at bounding box center [356, 131] width 39 height 16
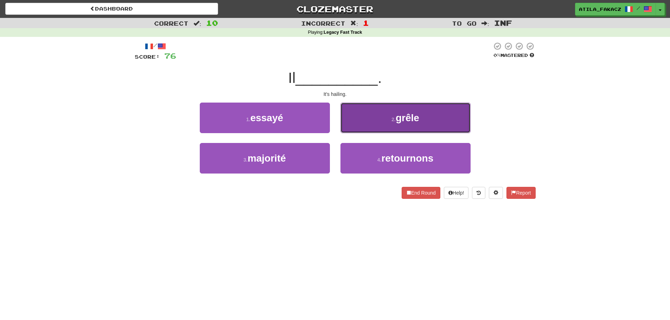
click at [374, 114] on button "2 . grêle" at bounding box center [405, 118] width 130 height 31
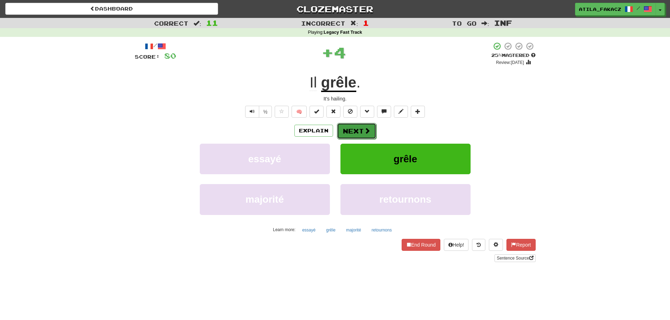
click at [349, 134] on button "Next" at bounding box center [356, 131] width 39 height 16
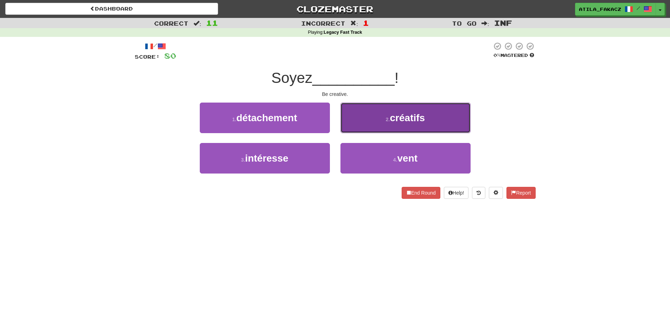
click at [375, 128] on button "2 . créatifs" at bounding box center [405, 118] width 130 height 31
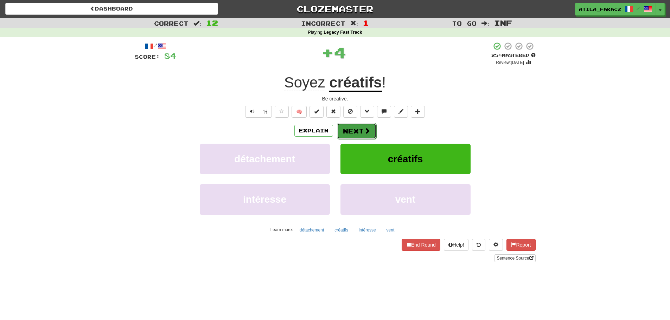
click at [370, 131] on button "Next" at bounding box center [356, 131] width 39 height 16
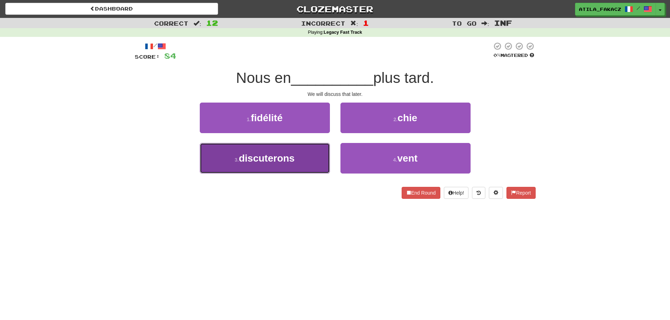
click at [292, 157] on span "discuterons" at bounding box center [267, 158] width 56 height 11
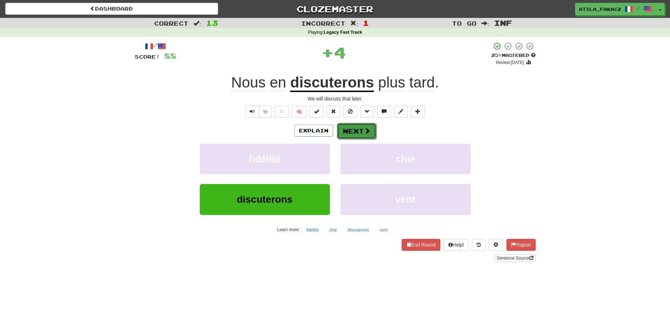
click at [354, 131] on button "Next" at bounding box center [356, 131] width 39 height 16
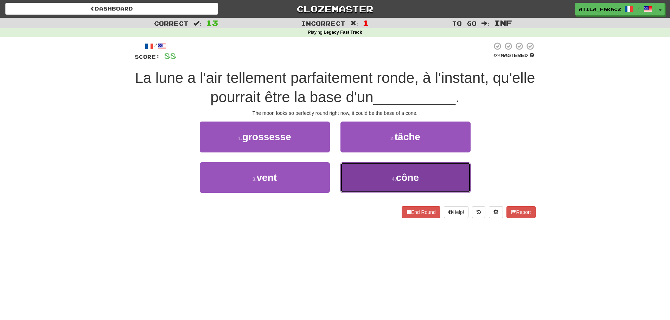
click at [357, 180] on button "4 . cône" at bounding box center [405, 177] width 130 height 31
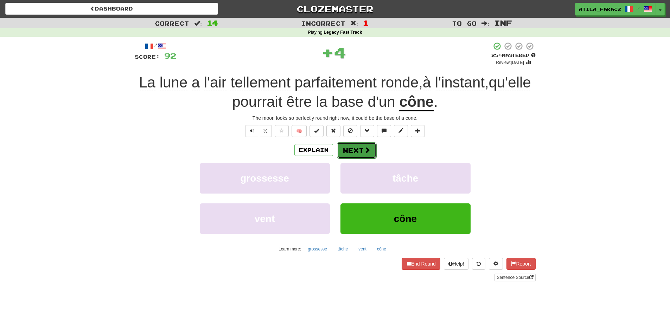
click at [366, 152] on span at bounding box center [367, 150] width 6 height 6
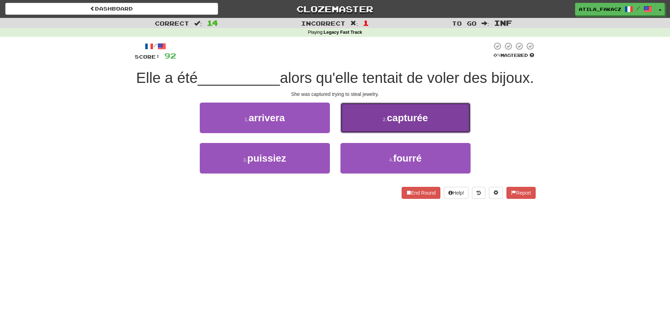
click at [355, 133] on button "2 . capturée" at bounding box center [405, 118] width 130 height 31
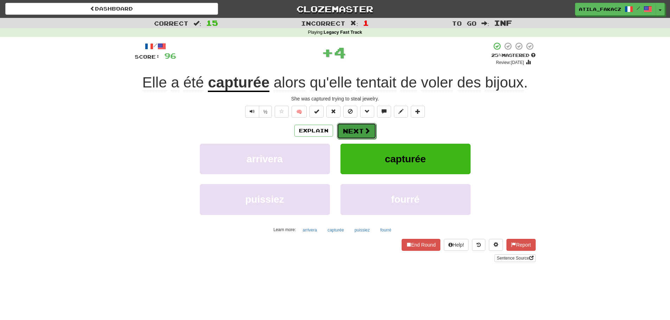
click at [363, 135] on button "Next" at bounding box center [356, 131] width 39 height 16
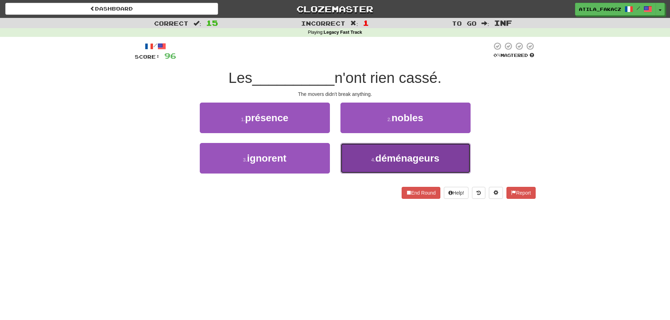
click at [351, 160] on button "4 . déménageurs" at bounding box center [405, 158] width 130 height 31
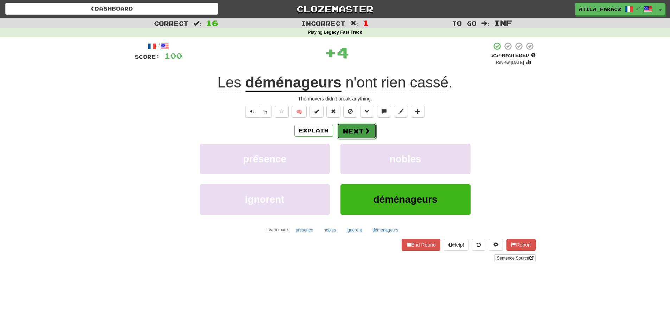
click at [362, 132] on button "Next" at bounding box center [356, 131] width 39 height 16
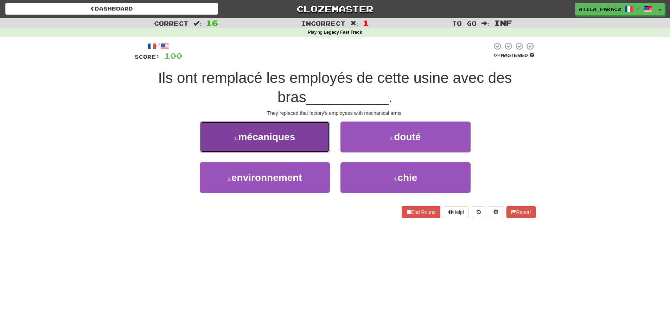
click at [300, 146] on button "1 . mécaniques" at bounding box center [265, 137] width 130 height 31
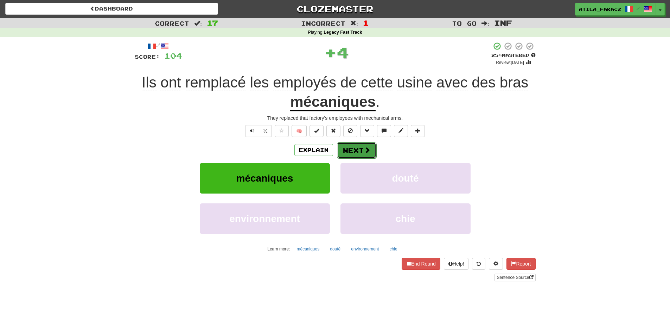
click at [352, 148] on button "Next" at bounding box center [356, 150] width 39 height 16
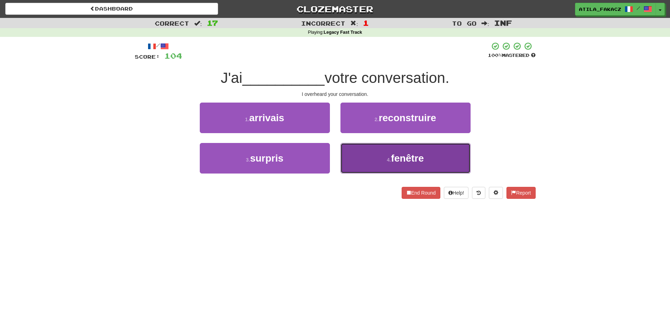
click at [346, 156] on button "4 . fenêtre" at bounding box center [405, 158] width 130 height 31
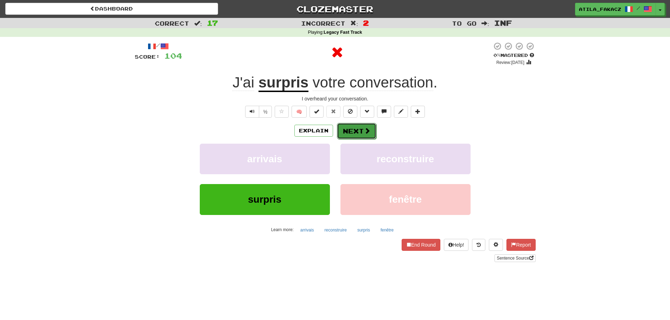
click at [350, 127] on button "Next" at bounding box center [356, 131] width 39 height 16
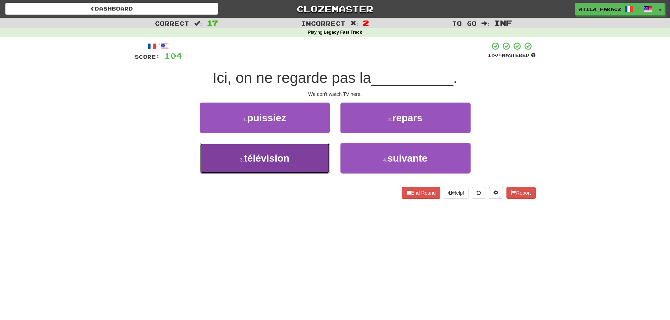
click at [306, 155] on button "3 . télévision" at bounding box center [265, 158] width 130 height 31
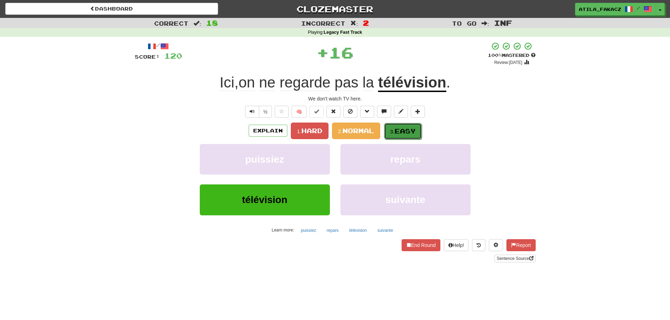
click at [398, 135] on button "3. Easy" at bounding box center [403, 131] width 38 height 17
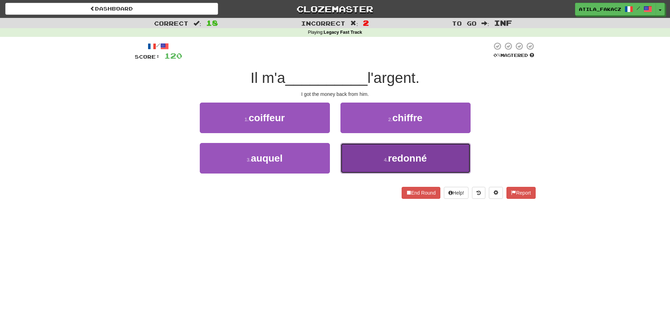
click at [362, 157] on button "4 . redonné" at bounding box center [405, 158] width 130 height 31
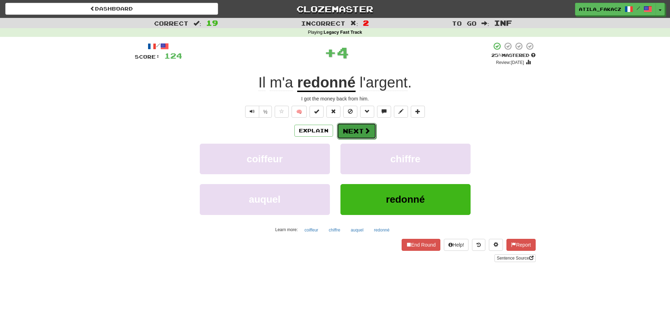
click at [360, 133] on button "Next" at bounding box center [356, 131] width 39 height 16
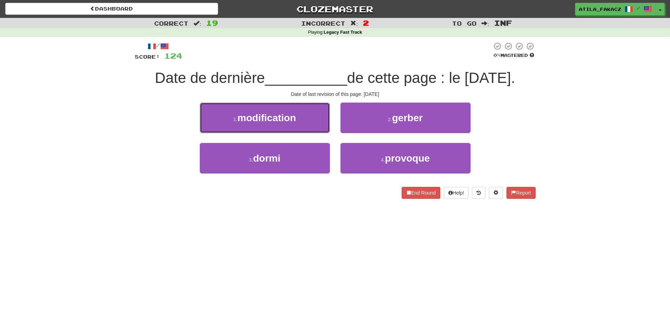
click at [295, 121] on span "modification" at bounding box center [266, 118] width 58 height 11
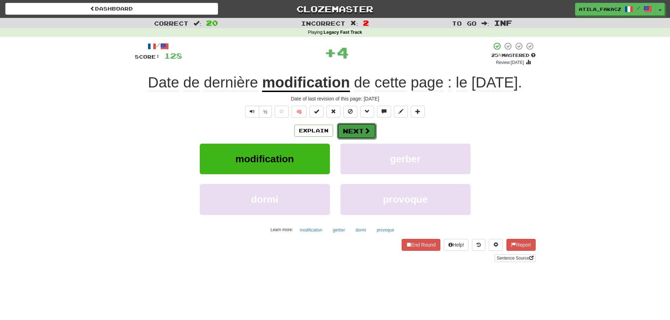
click at [360, 132] on button "Next" at bounding box center [356, 131] width 39 height 16
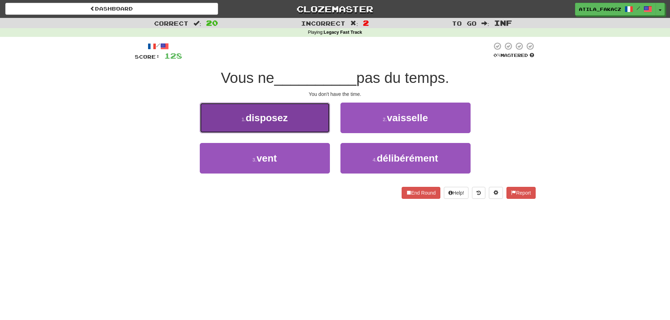
click at [313, 126] on button "1 . disposez" at bounding box center [265, 118] width 130 height 31
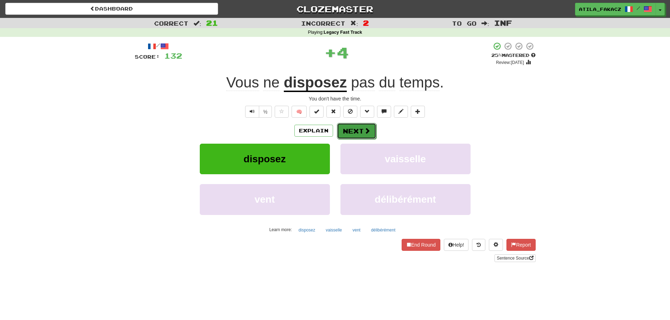
click at [353, 126] on button "Next" at bounding box center [356, 131] width 39 height 16
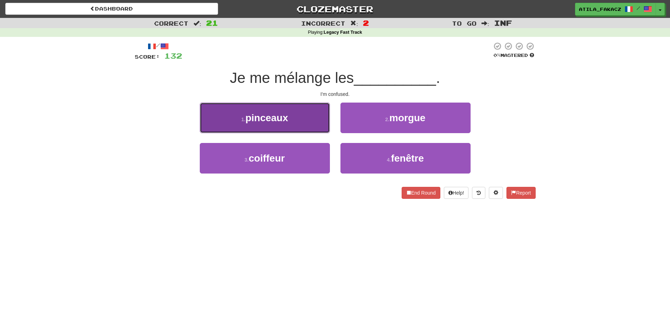
click at [322, 126] on button "1 . pinceaux" at bounding box center [265, 118] width 130 height 31
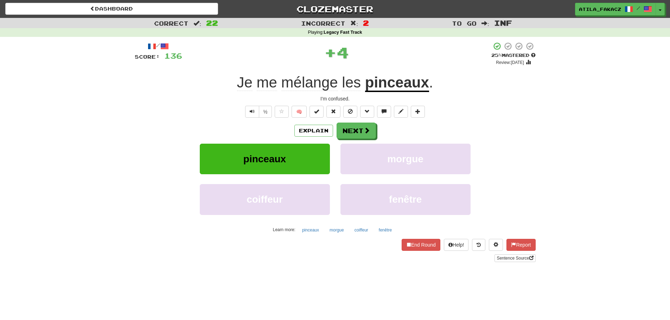
click at [406, 238] on div "/ Score: 136 + 4 25 % Mastered Review: 2025-08-19 Je me mélange les pinceaux . …" at bounding box center [335, 152] width 401 height 221
click at [407, 243] on button "End Round" at bounding box center [421, 245] width 39 height 12
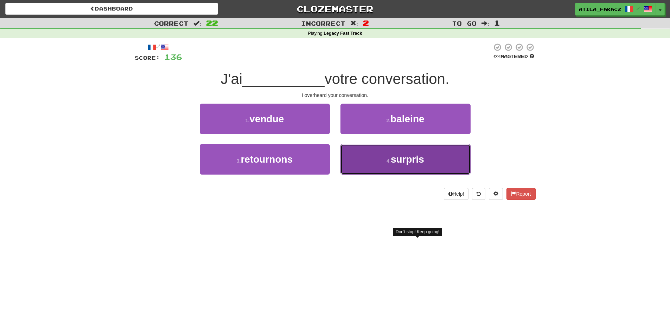
click at [358, 152] on button "4 . surpris" at bounding box center [405, 159] width 130 height 31
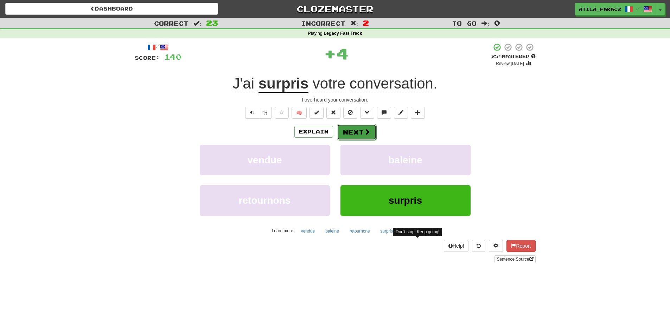
click at [365, 129] on span at bounding box center [367, 132] width 6 height 6
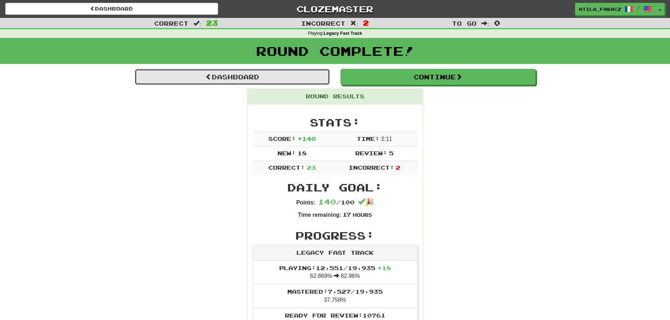
click at [254, 73] on link "Dashboard" at bounding box center [232, 77] width 195 height 16
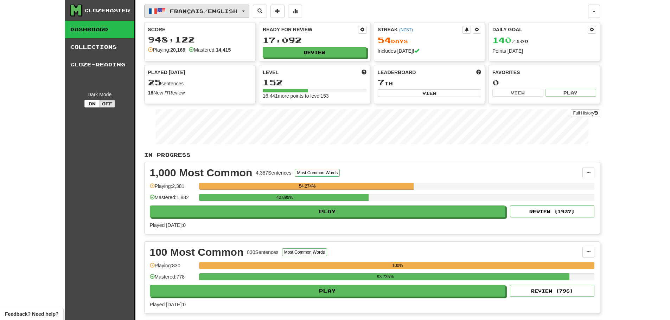
click at [211, 13] on span "Français / English" at bounding box center [204, 11] width 68 height 6
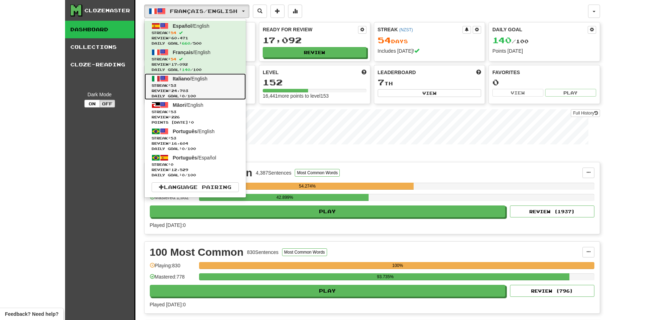
click at [197, 84] on span "Streak: 53" at bounding box center [195, 85] width 87 height 5
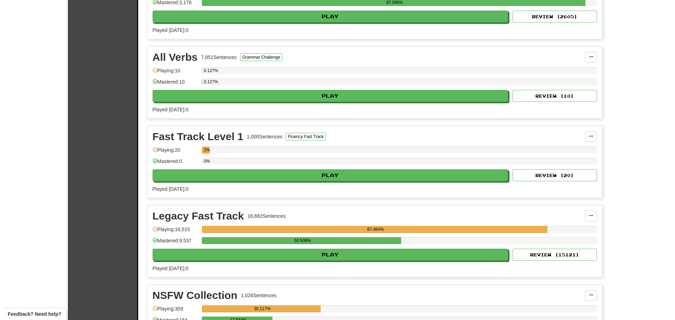
scroll to position [492, 0]
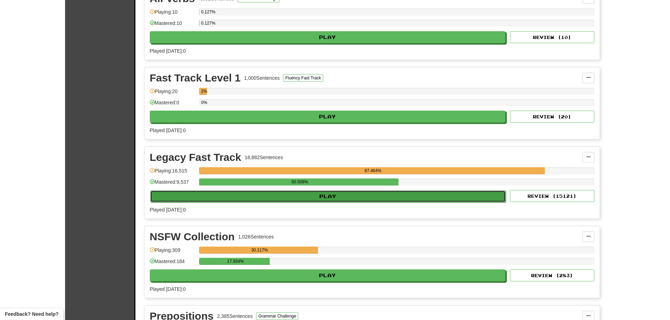
click at [313, 199] on button "Play" at bounding box center [328, 197] width 356 height 12
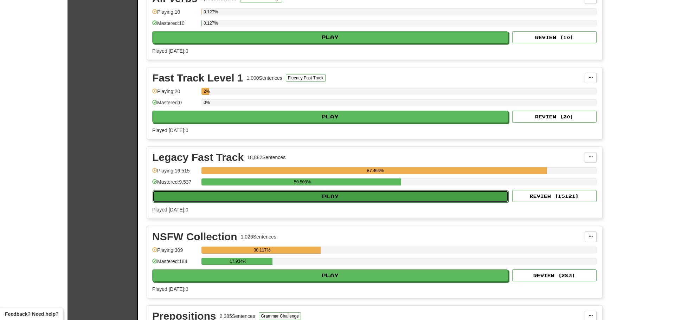
select select "********"
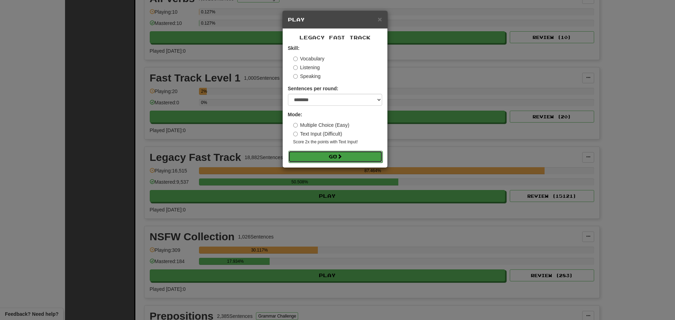
click at [329, 158] on button "Go" at bounding box center [335, 157] width 94 height 12
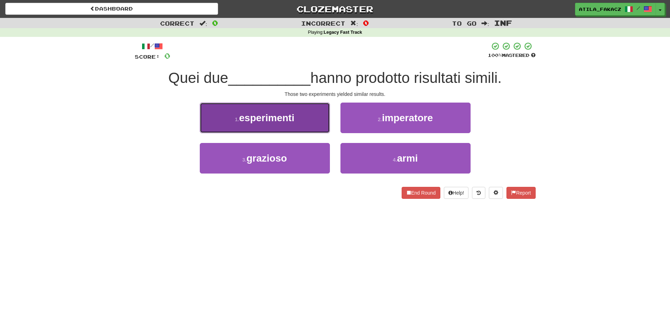
drag, startPoint x: 283, startPoint y: 116, endPoint x: 284, endPoint y: 120, distance: 4.0
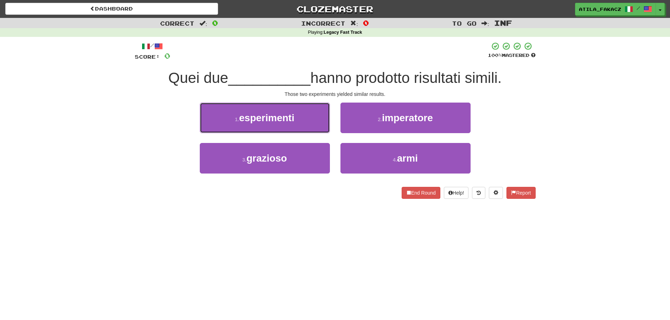
click at [284, 116] on span "esperimenti" at bounding box center [266, 118] width 55 height 11
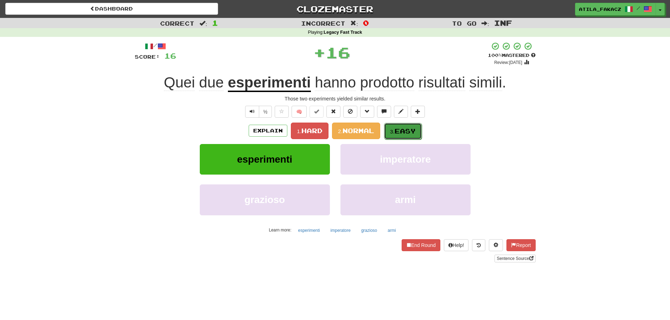
click at [409, 135] on button "3. Easy" at bounding box center [403, 131] width 38 height 17
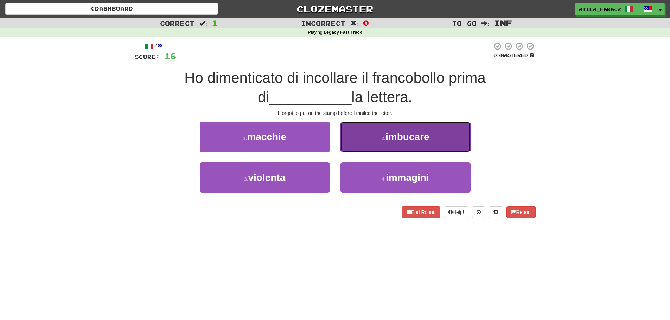
click at [359, 144] on button "2 . imbucare" at bounding box center [405, 137] width 130 height 31
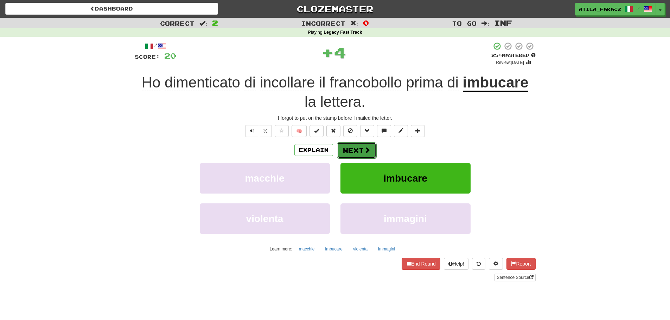
click at [362, 148] on button "Next" at bounding box center [356, 150] width 39 height 16
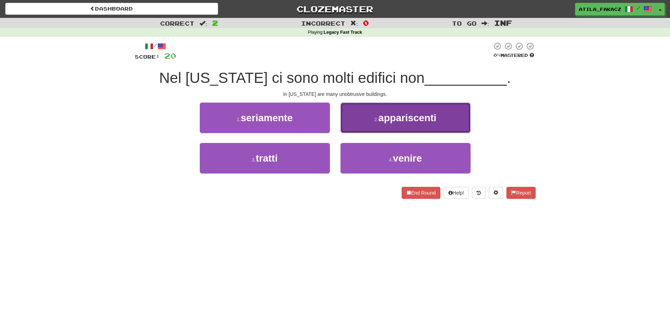
click at [355, 127] on button "2 . appariscenti" at bounding box center [405, 118] width 130 height 31
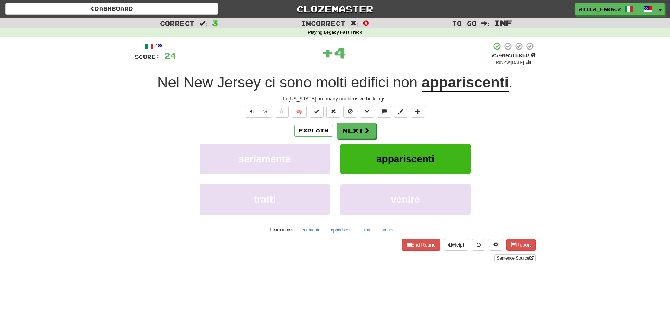
click at [372, 139] on div "Explain Next seriamente appariscenti tratti venire Learn more: seriamente appar…" at bounding box center [335, 179] width 401 height 113
click at [362, 129] on button "Next" at bounding box center [356, 131] width 39 height 16
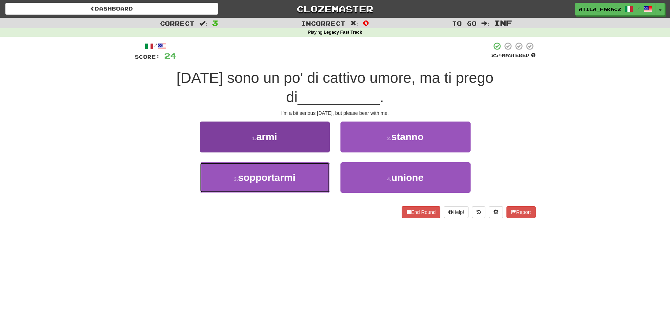
drag, startPoint x: 273, startPoint y: 176, endPoint x: 319, endPoint y: 163, distance: 47.9
click at [275, 176] on span "sopportarmi" at bounding box center [266, 177] width 57 height 11
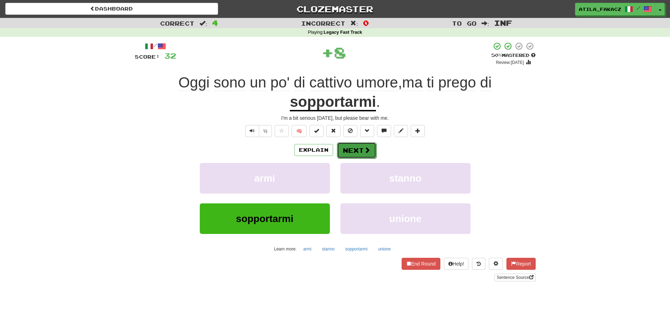
click at [368, 149] on span at bounding box center [367, 150] width 6 height 6
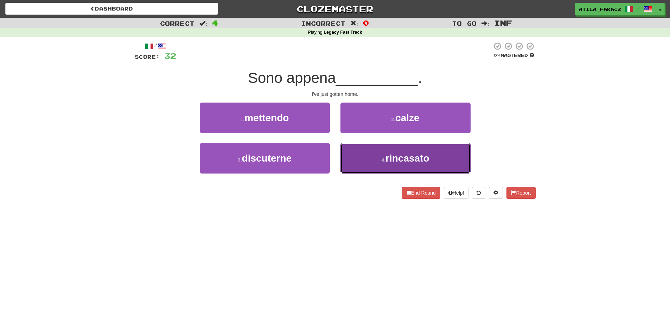
click at [361, 163] on button "4 . rincasato" at bounding box center [405, 158] width 130 height 31
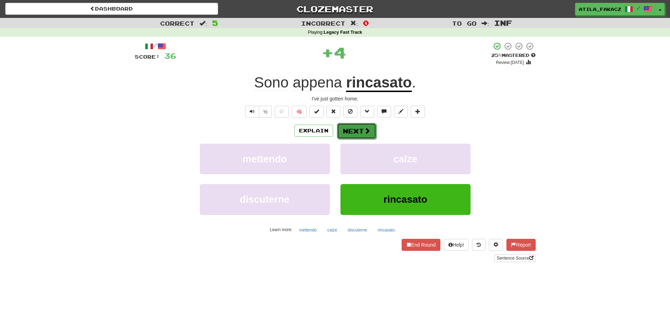
click at [362, 130] on button "Next" at bounding box center [356, 131] width 39 height 16
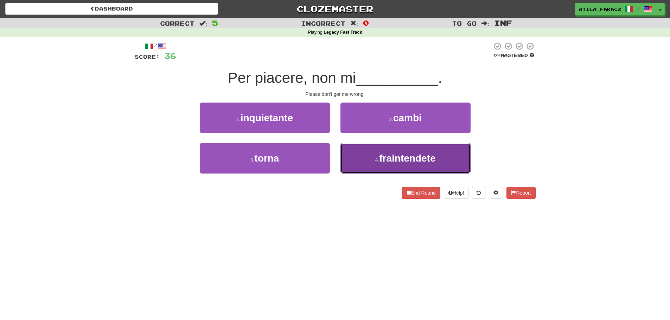
click at [377, 161] on small "4 ." at bounding box center [377, 160] width 4 height 6
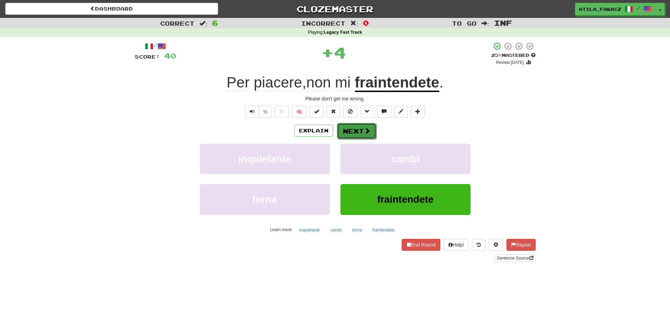
click at [353, 129] on button "Next" at bounding box center [356, 131] width 39 height 16
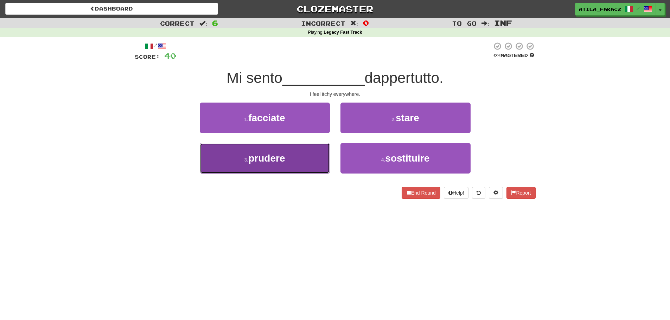
click at [304, 155] on button "3 . prudere" at bounding box center [265, 158] width 130 height 31
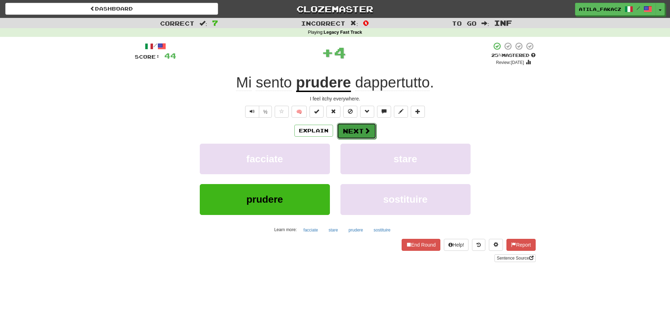
click at [352, 133] on button "Next" at bounding box center [356, 131] width 39 height 16
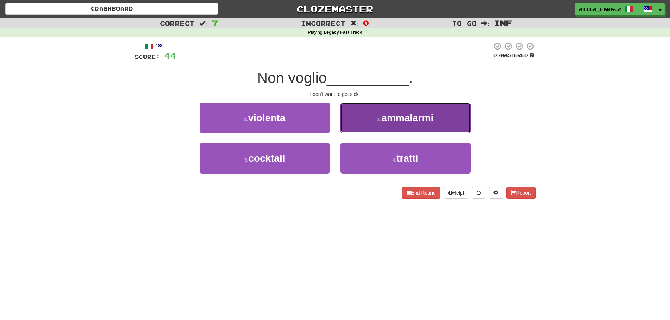
click at [373, 119] on button "2 . ammalarmi" at bounding box center [405, 118] width 130 height 31
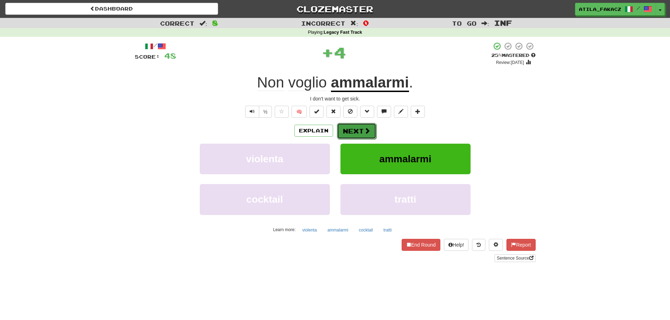
click at [370, 132] on button "Next" at bounding box center [356, 131] width 39 height 16
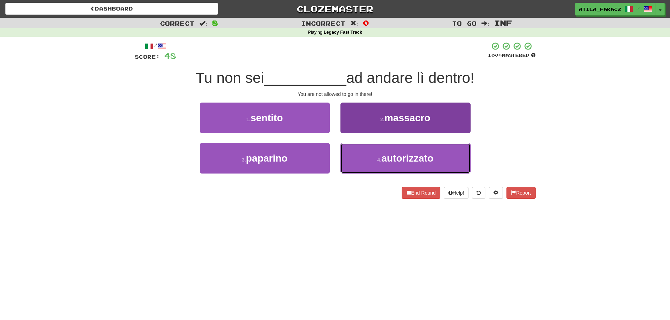
click at [362, 162] on button "4 . autorizzato" at bounding box center [405, 158] width 130 height 31
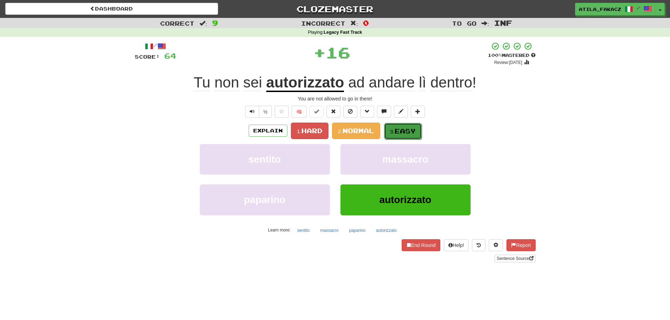
click at [394, 132] on small "3." at bounding box center [392, 132] width 5 height 6
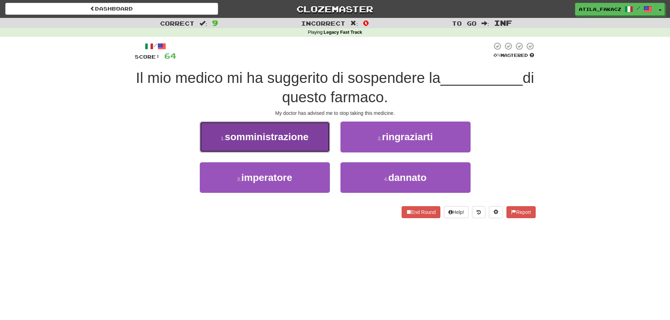
click at [309, 140] on button "1 . somministrazione" at bounding box center [265, 137] width 130 height 31
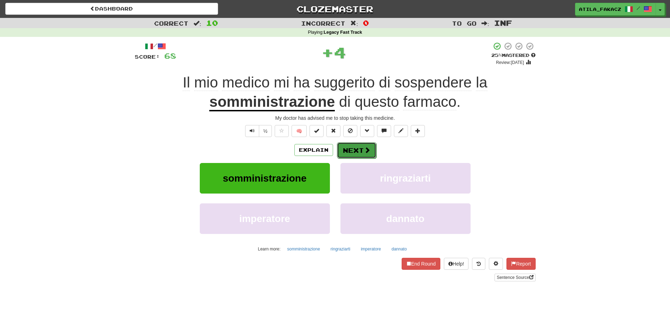
click at [357, 147] on button "Next" at bounding box center [356, 150] width 39 height 16
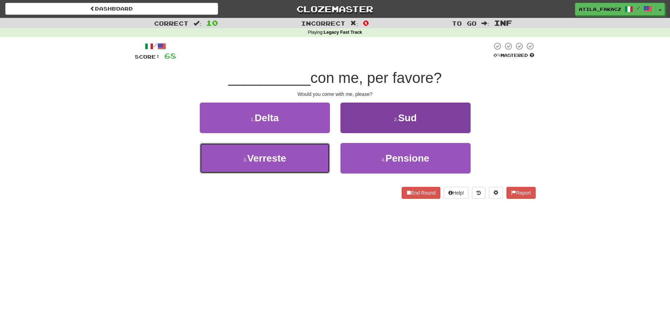
drag, startPoint x: 300, startPoint y: 163, endPoint x: 357, endPoint y: 144, distance: 60.2
click at [301, 163] on button "3 . Verreste" at bounding box center [265, 158] width 130 height 31
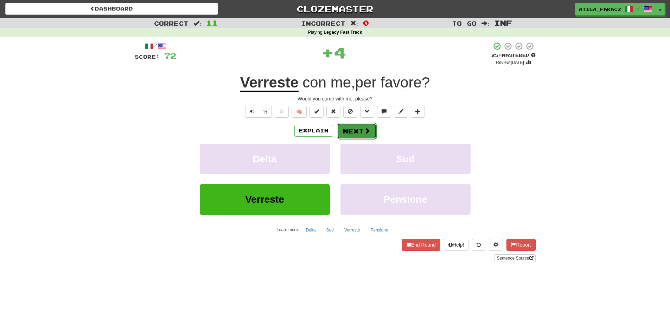
click at [366, 130] on span at bounding box center [367, 131] width 6 height 6
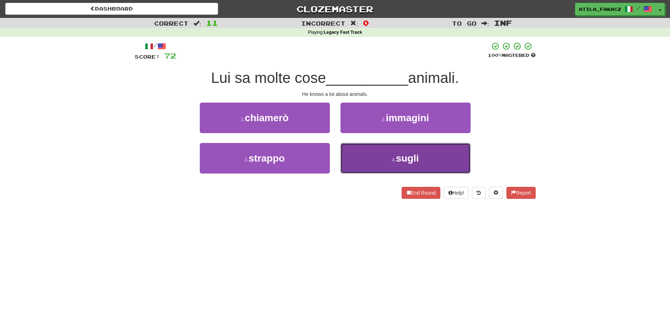
click at [373, 160] on button "4 . sugli" at bounding box center [405, 158] width 130 height 31
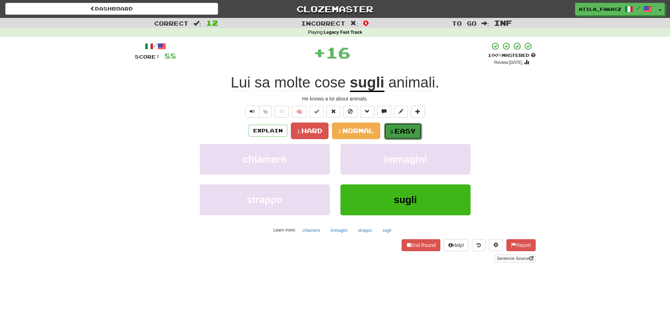
click at [400, 124] on button "3. Easy" at bounding box center [403, 131] width 38 height 17
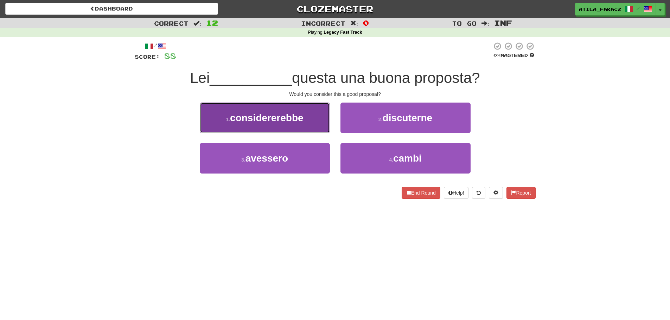
click at [292, 121] on span "considererebbe" at bounding box center [267, 118] width 74 height 11
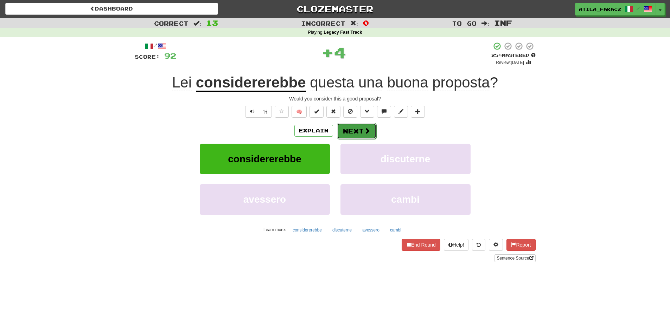
click at [352, 129] on button "Next" at bounding box center [356, 131] width 39 height 16
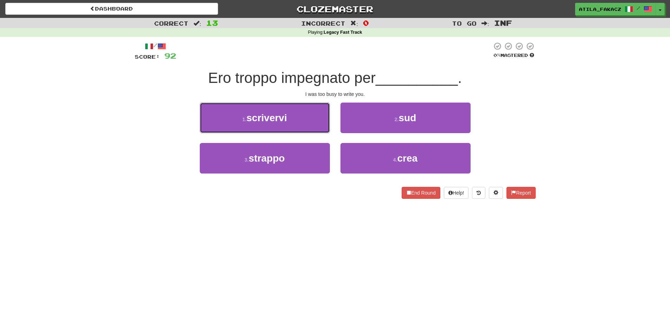
drag, startPoint x: 295, startPoint y: 117, endPoint x: 315, endPoint y: 121, distance: 20.0
click at [295, 117] on button "1 . scrivervi" at bounding box center [265, 118] width 130 height 31
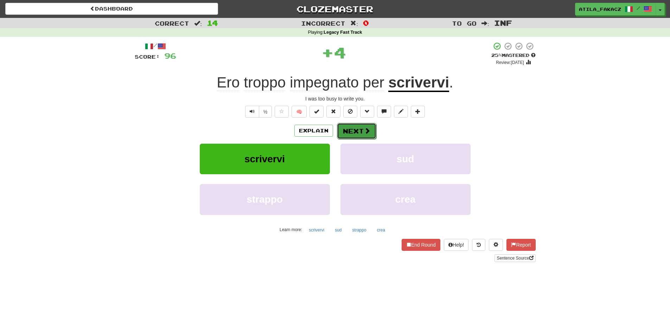
click at [358, 125] on button "Next" at bounding box center [356, 131] width 39 height 16
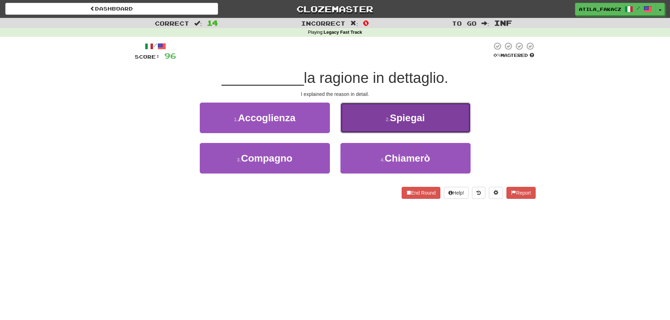
click at [398, 115] on span "Spiegai" at bounding box center [407, 118] width 35 height 11
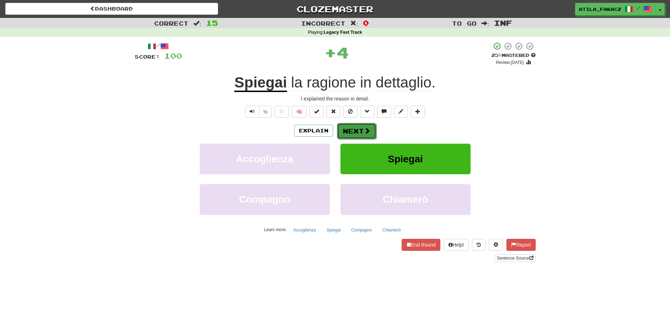
click at [351, 128] on button "Next" at bounding box center [356, 131] width 39 height 16
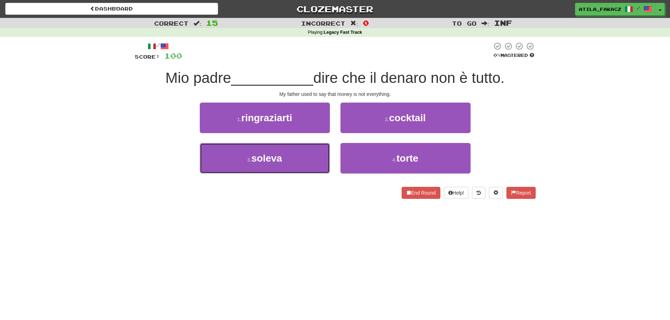
drag, startPoint x: 259, startPoint y: 161, endPoint x: 365, endPoint y: 140, distance: 107.9
click at [260, 161] on span "soleva" at bounding box center [266, 158] width 31 height 11
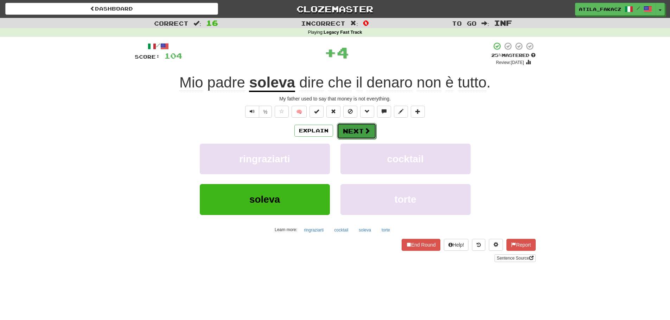
click at [352, 132] on button "Next" at bounding box center [356, 131] width 39 height 16
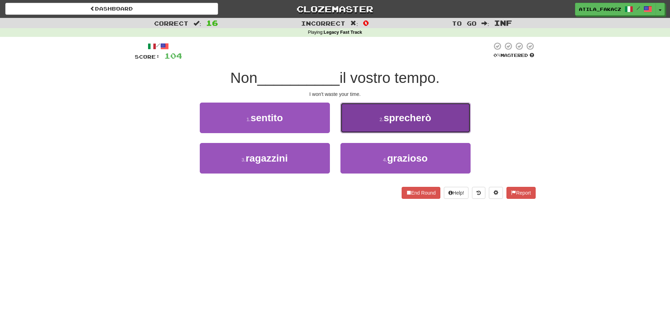
click at [374, 124] on button "2 . sprecherò" at bounding box center [405, 118] width 130 height 31
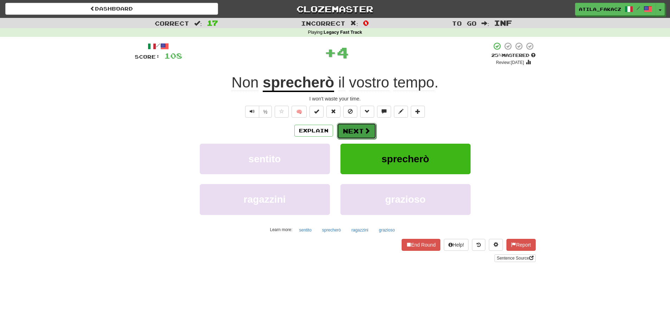
click at [368, 130] on span at bounding box center [367, 131] width 6 height 6
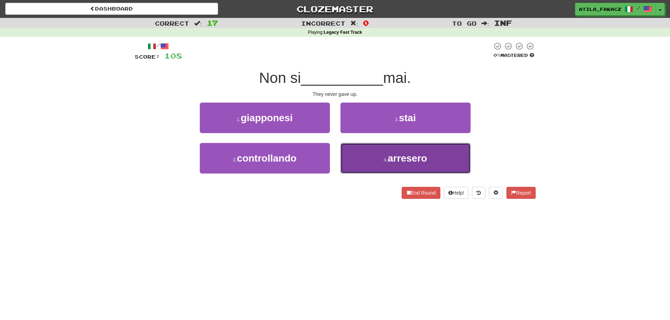
click at [385, 165] on button "4 . arresero" at bounding box center [405, 158] width 130 height 31
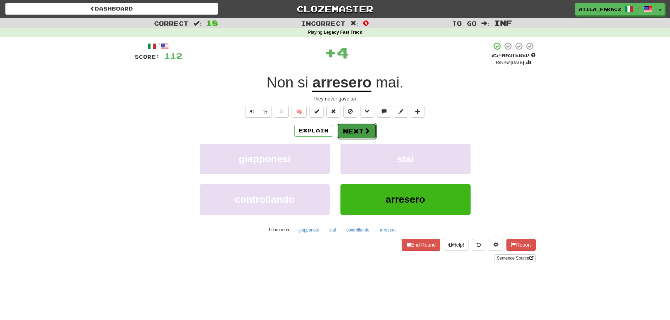
click at [361, 135] on button "Next" at bounding box center [356, 131] width 39 height 16
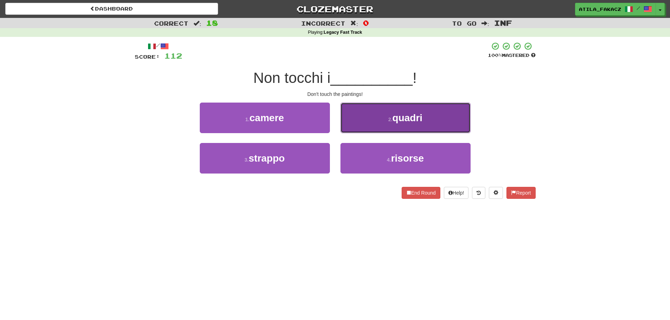
click at [371, 119] on button "2 . quadri" at bounding box center [405, 118] width 130 height 31
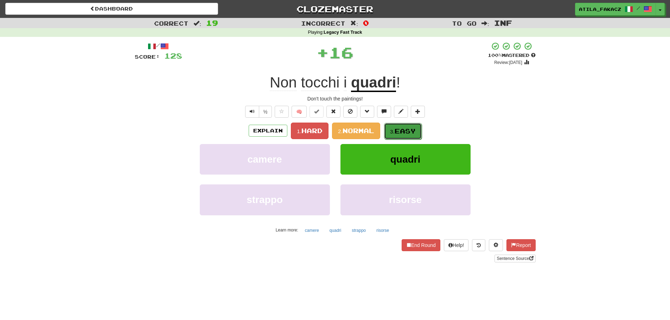
click at [397, 137] on button "3. Easy" at bounding box center [403, 131] width 38 height 17
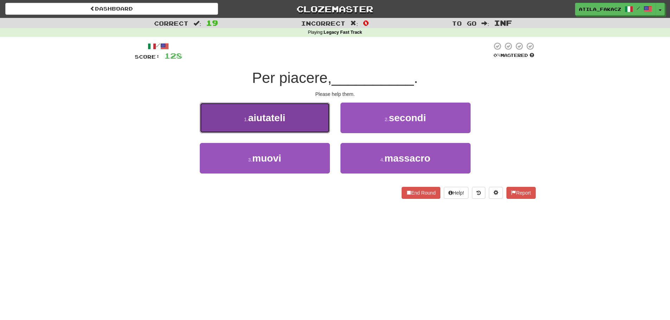
click at [307, 125] on button "1 . aiutateli" at bounding box center [265, 118] width 130 height 31
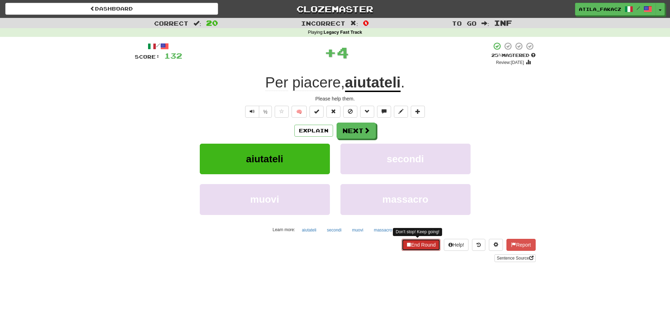
click at [424, 245] on button "End Round" at bounding box center [421, 245] width 39 height 12
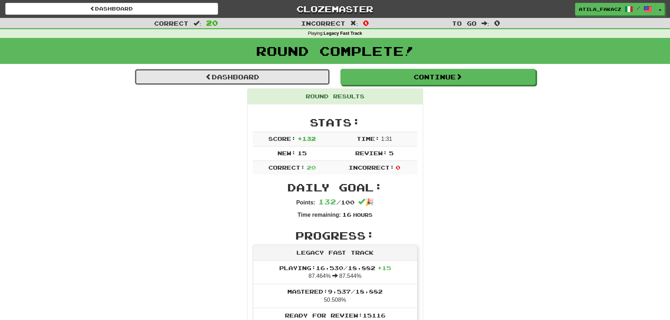
click at [254, 79] on link "Dashboard" at bounding box center [232, 77] width 195 height 16
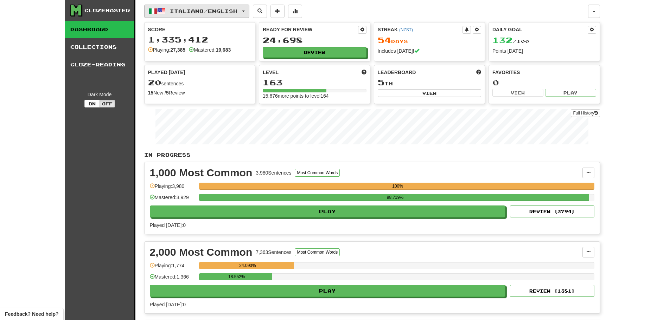
click at [182, 13] on span "Italiano / English" at bounding box center [204, 11] width 68 height 6
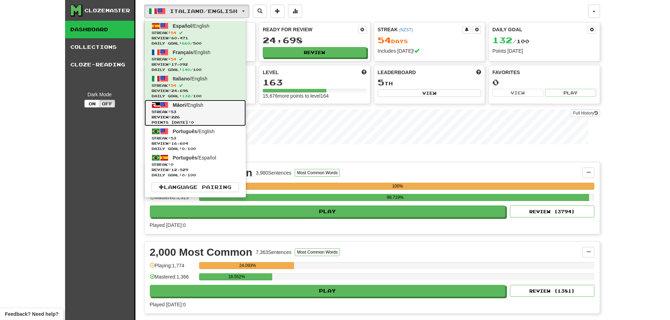
click at [185, 112] on span "Streak: 53" at bounding box center [195, 111] width 87 height 5
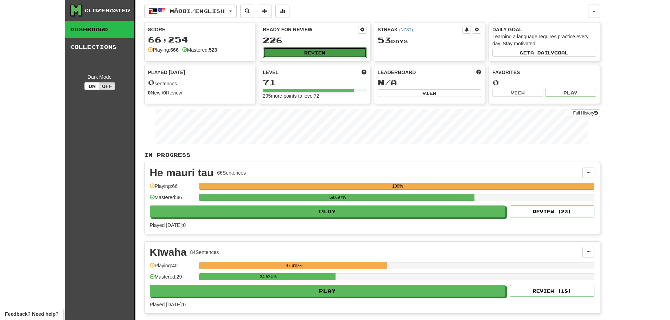
click at [319, 54] on button "Review" at bounding box center [315, 52] width 104 height 11
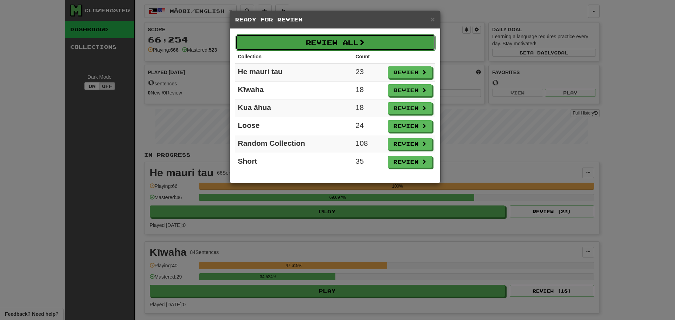
click at [320, 45] on button "Review All" at bounding box center [336, 42] width 200 height 16
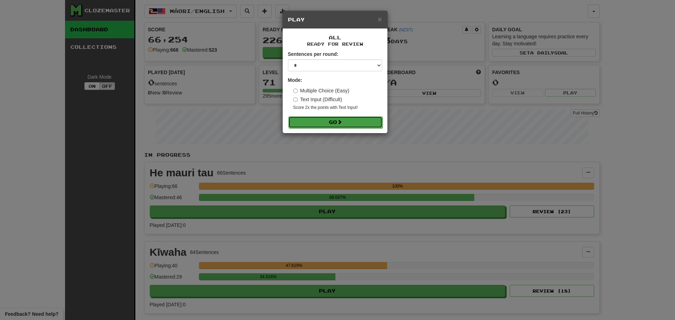
click at [326, 123] on button "Go" at bounding box center [335, 122] width 94 height 12
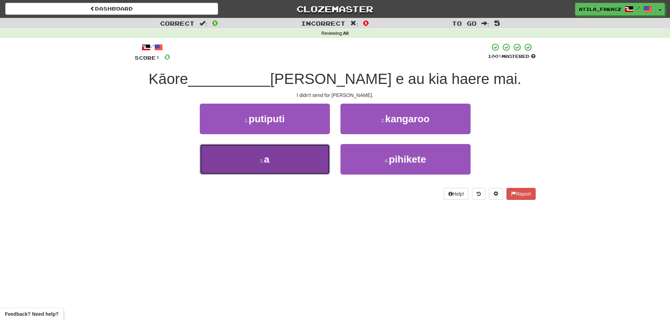
click at [288, 149] on button "3 . a" at bounding box center [265, 159] width 130 height 31
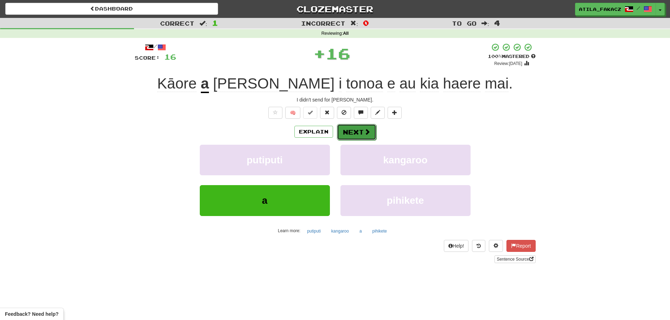
click at [362, 129] on button "Next" at bounding box center [356, 132] width 39 height 16
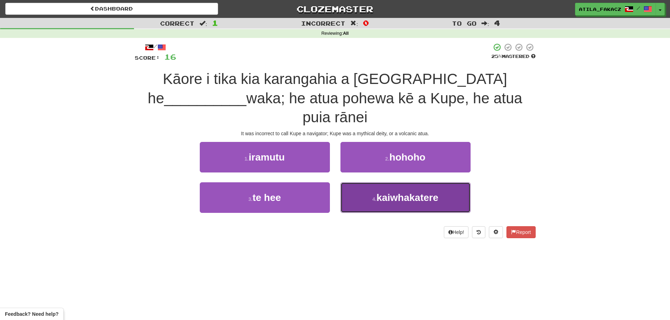
click at [360, 183] on button "4 . kaiwhakatere" at bounding box center [405, 198] width 130 height 31
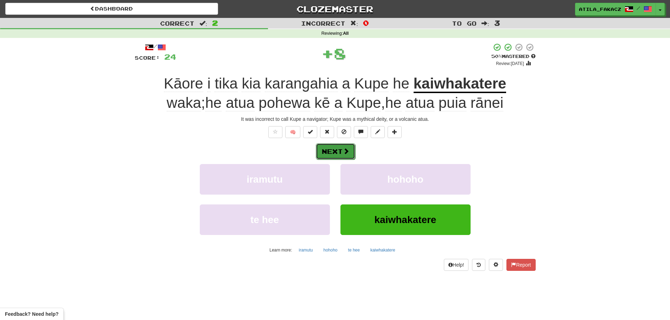
click at [326, 149] on button "Next" at bounding box center [335, 151] width 39 height 16
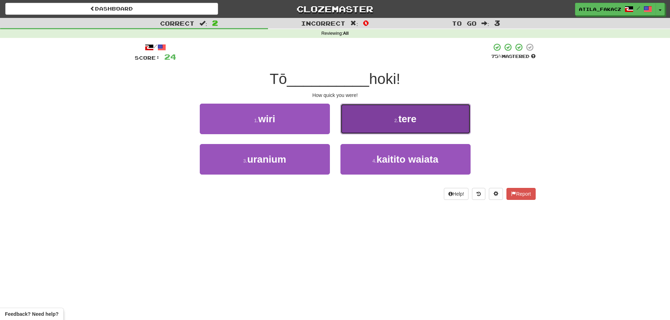
click at [365, 125] on button "2 . tere" at bounding box center [405, 119] width 130 height 31
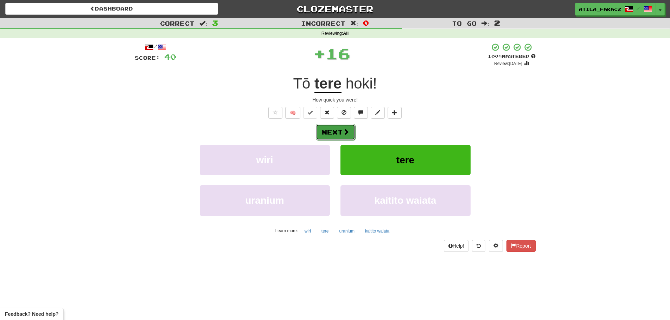
click at [341, 133] on button "Next" at bounding box center [335, 132] width 39 height 16
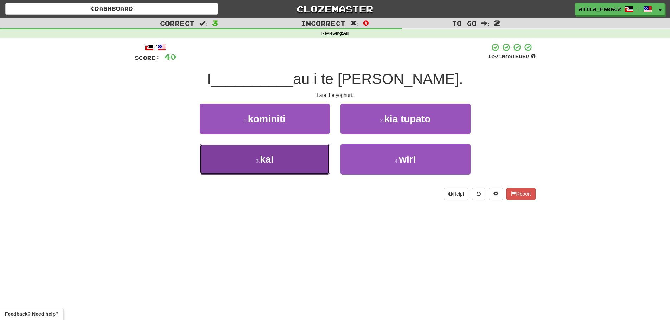
drag, startPoint x: 308, startPoint y: 158, endPoint x: 360, endPoint y: 145, distance: 53.7
click at [308, 158] on button "3 . kai" at bounding box center [265, 159] width 130 height 31
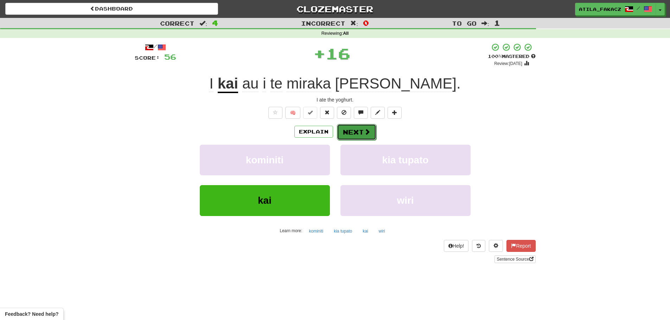
click at [364, 134] on span at bounding box center [367, 132] width 6 height 6
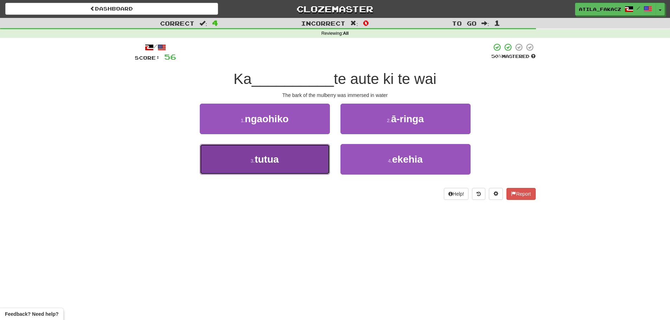
click at [307, 158] on button "3 . tutua" at bounding box center [265, 159] width 130 height 31
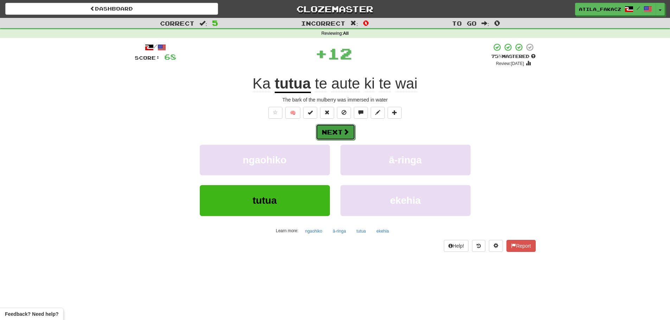
click at [341, 133] on button "Next" at bounding box center [335, 132] width 39 height 16
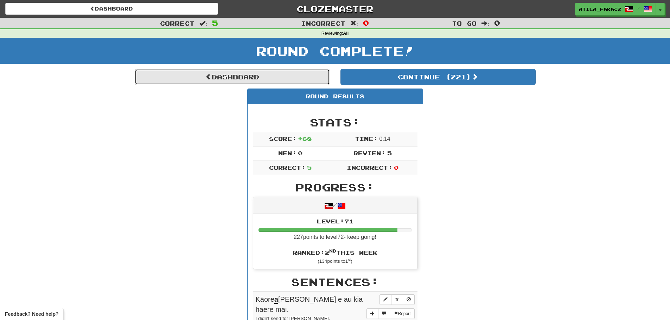
click at [232, 81] on link "Dashboard" at bounding box center [232, 77] width 195 height 16
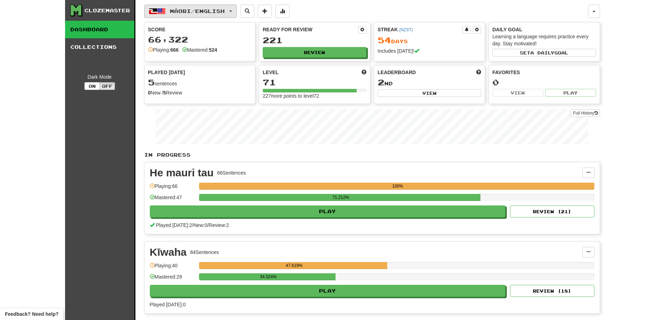
click at [219, 9] on span "Māori / English" at bounding box center [197, 11] width 55 height 6
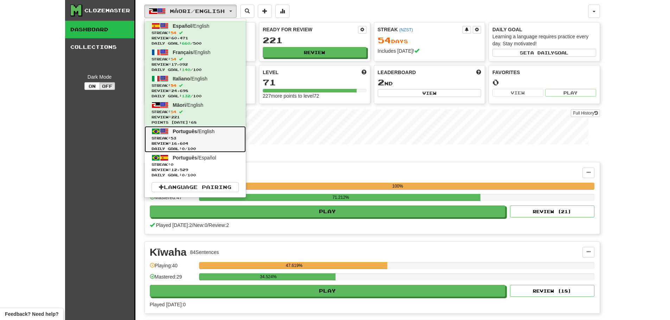
click at [207, 141] on span "Review: 16,604" at bounding box center [195, 143] width 87 height 5
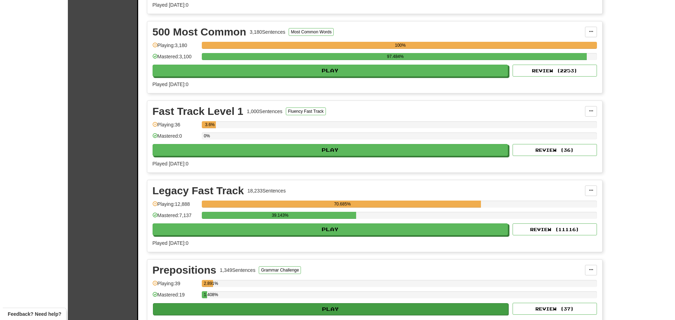
scroll to position [387, 0]
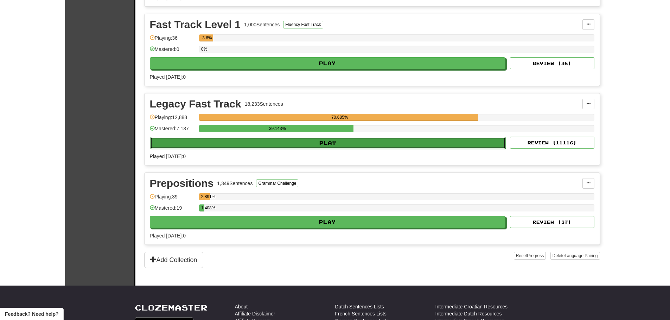
click at [316, 144] on button "Play" at bounding box center [328, 143] width 356 height 12
select select "********"
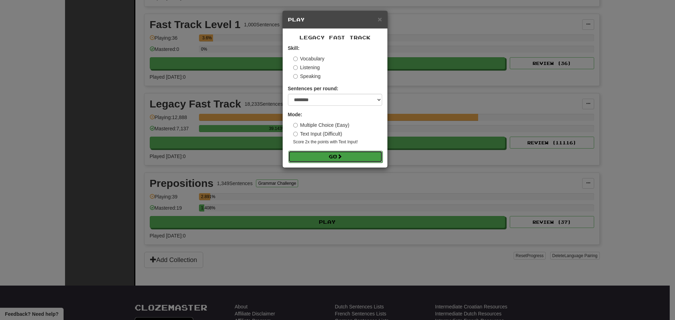
click at [341, 155] on span at bounding box center [339, 156] width 5 height 5
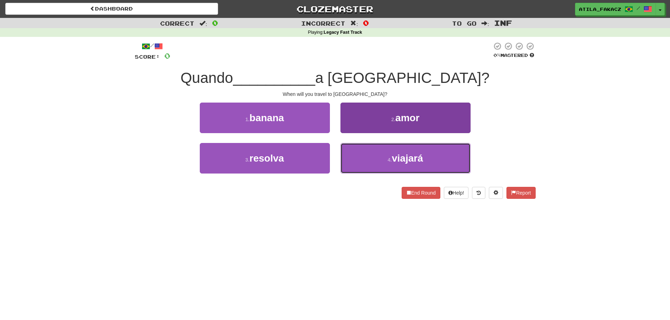
drag, startPoint x: 365, startPoint y: 161, endPoint x: 371, endPoint y: 152, distance: 10.1
click at [365, 160] on button "4 . viajará" at bounding box center [405, 158] width 130 height 31
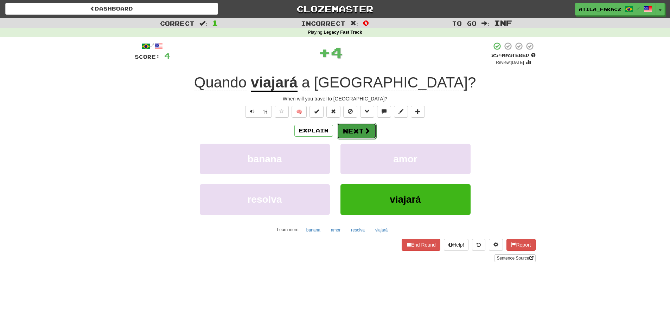
click at [356, 136] on button "Next" at bounding box center [356, 131] width 39 height 16
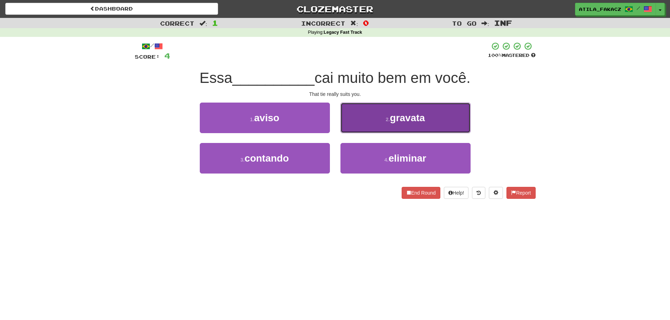
click at [383, 118] on button "2 . gravata" at bounding box center [405, 118] width 130 height 31
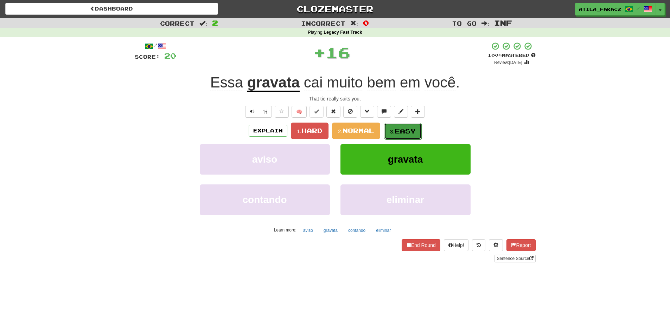
click at [397, 128] on span "Easy" at bounding box center [405, 131] width 21 height 8
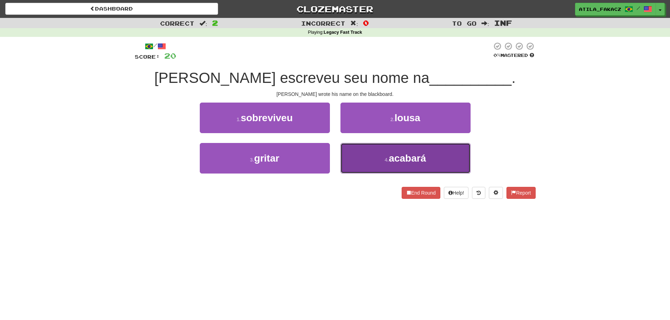
click at [395, 165] on button "4 . acabará" at bounding box center [405, 158] width 130 height 31
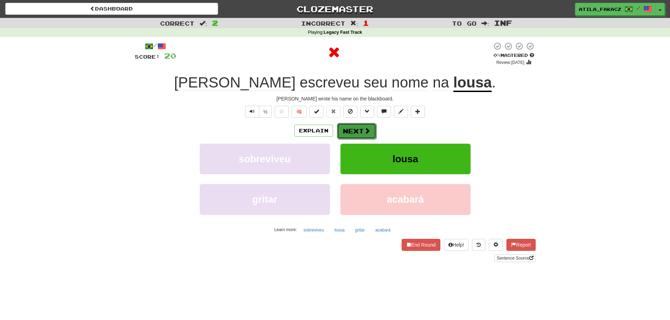
click at [364, 128] on span at bounding box center [367, 131] width 6 height 6
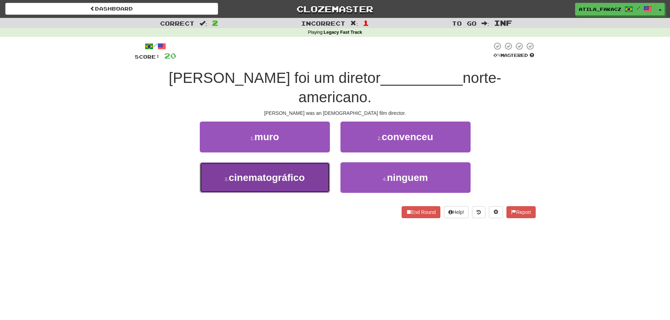
click at [311, 164] on button "3 . cinematográfico" at bounding box center [265, 177] width 130 height 31
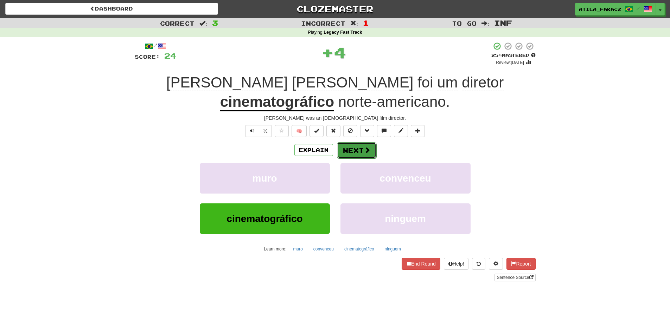
click at [361, 149] on button "Next" at bounding box center [356, 150] width 39 height 16
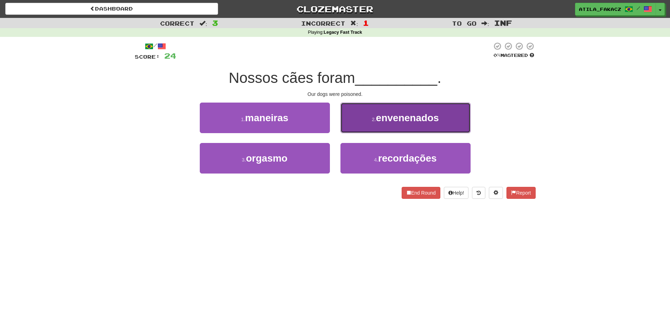
click at [371, 128] on button "2 . envenenados" at bounding box center [405, 118] width 130 height 31
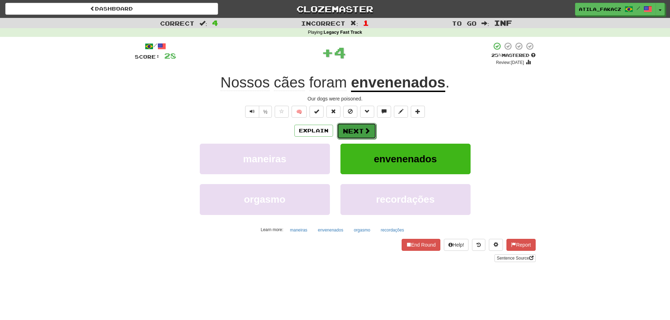
click at [370, 131] on button "Next" at bounding box center [356, 131] width 39 height 16
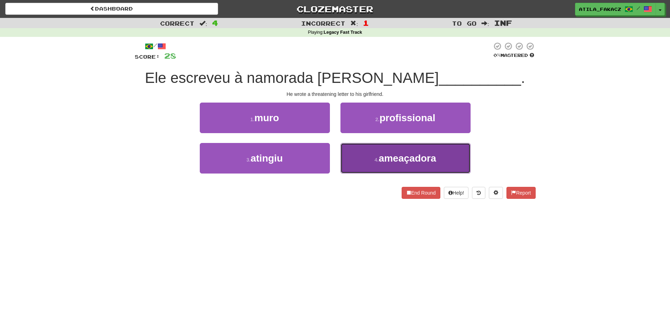
click at [361, 159] on button "4 . ameaçadora" at bounding box center [405, 158] width 130 height 31
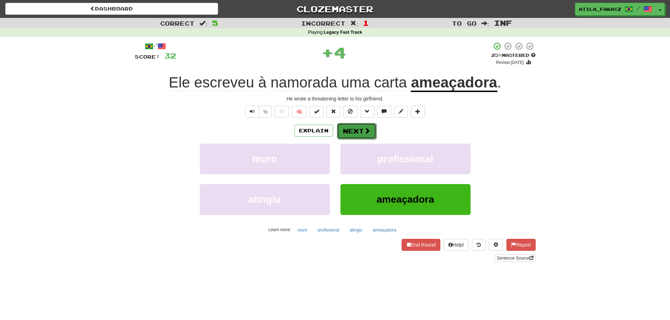
click at [365, 130] on span at bounding box center [367, 131] width 6 height 6
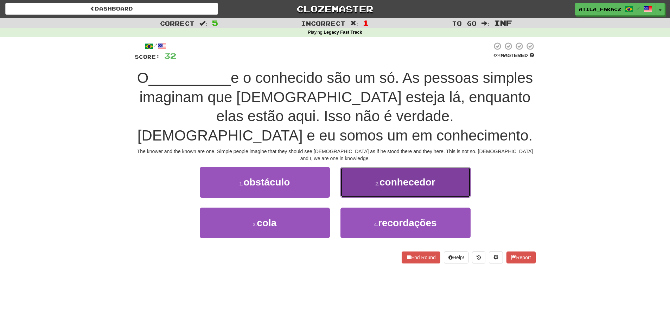
click at [372, 178] on button "2 . conhecedor" at bounding box center [405, 182] width 130 height 31
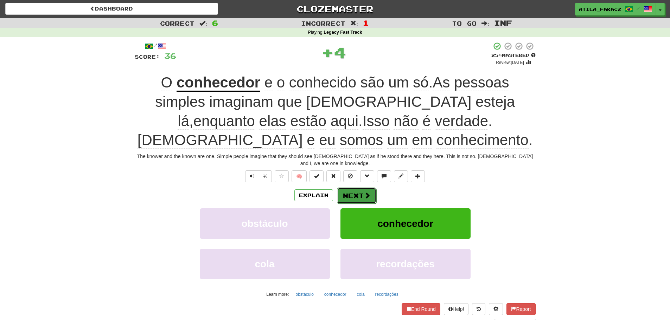
click at [362, 188] on button "Next" at bounding box center [356, 196] width 39 height 16
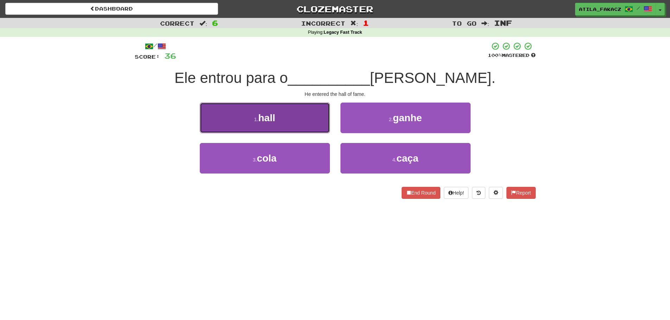
click at [298, 123] on button "1 . hall" at bounding box center [265, 118] width 130 height 31
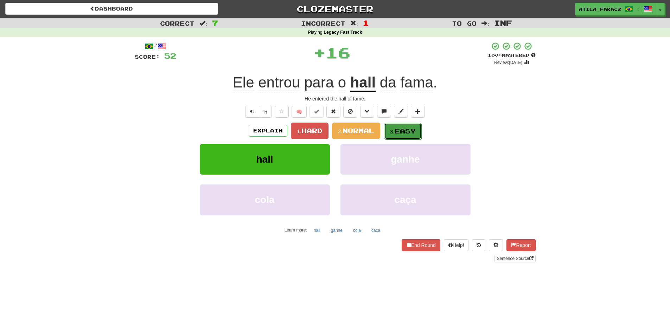
click at [401, 136] on button "3. Easy" at bounding box center [403, 131] width 38 height 17
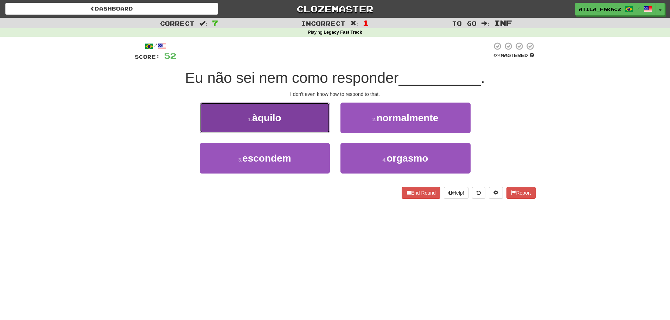
click at [307, 123] on button "1 . àquilo" at bounding box center [265, 118] width 130 height 31
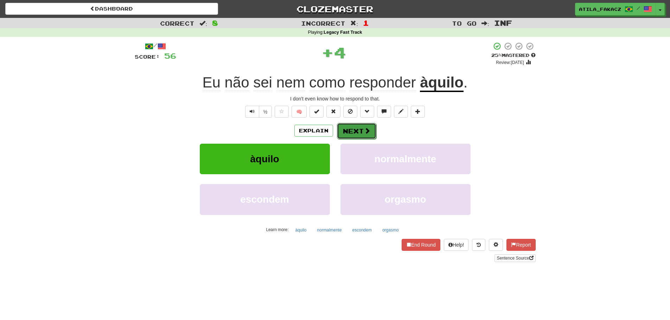
click at [360, 133] on button "Next" at bounding box center [356, 131] width 39 height 16
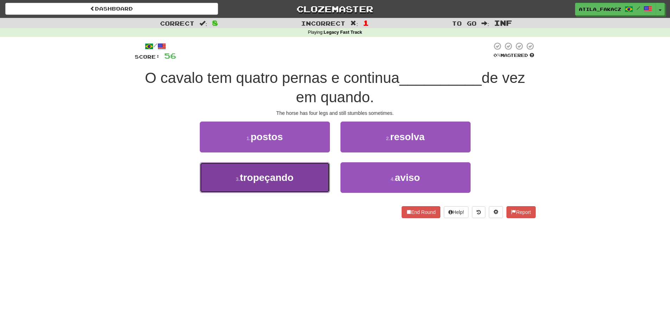
click at [302, 181] on button "3 . tropeçando" at bounding box center [265, 177] width 130 height 31
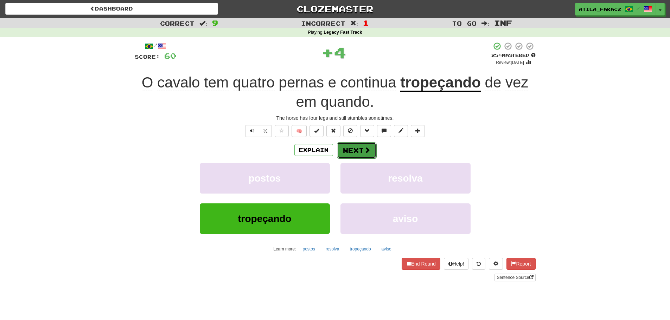
click at [360, 148] on button "Next" at bounding box center [356, 150] width 39 height 16
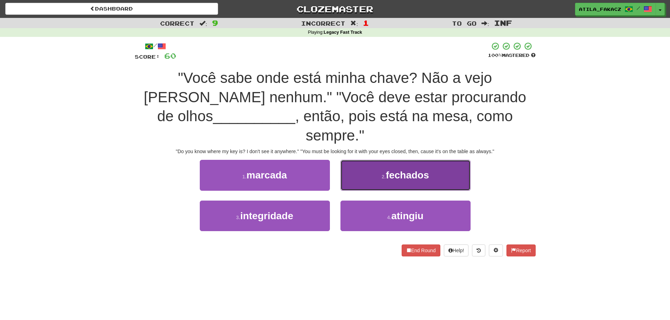
click at [380, 168] on button "2 . fechados" at bounding box center [405, 175] width 130 height 31
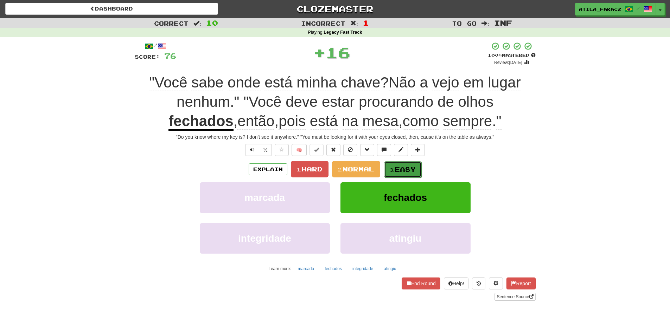
click at [394, 168] on small "3." at bounding box center [392, 170] width 5 height 6
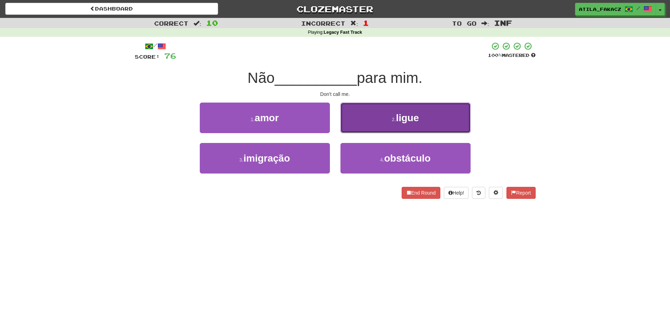
click at [372, 118] on button "2 . ligue" at bounding box center [405, 118] width 130 height 31
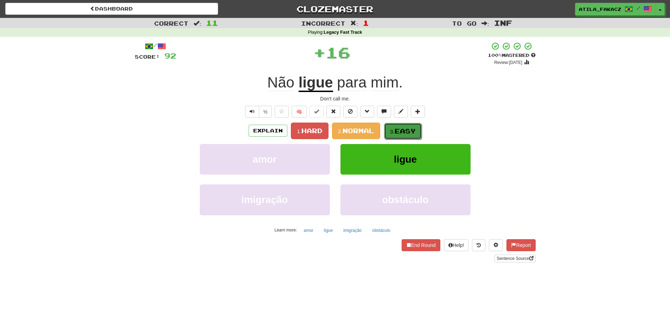
click at [407, 133] on span "Easy" at bounding box center [405, 131] width 21 height 8
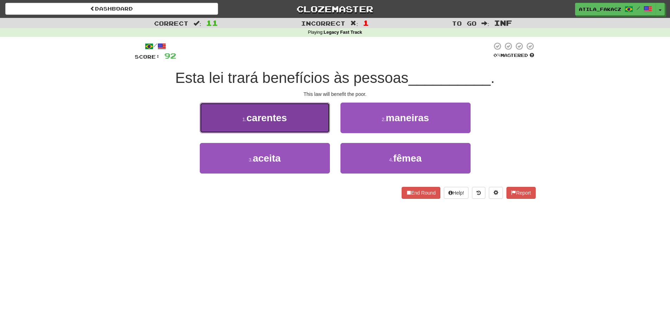
click at [297, 120] on button "1 . carentes" at bounding box center [265, 118] width 130 height 31
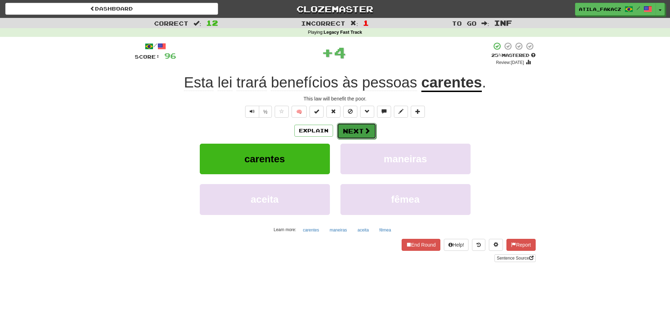
click at [352, 130] on button "Next" at bounding box center [356, 131] width 39 height 16
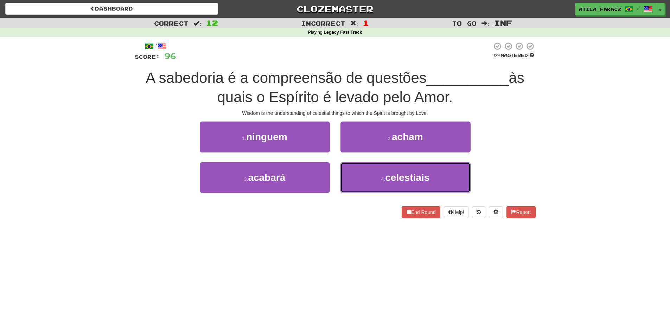
drag, startPoint x: 372, startPoint y: 177, endPoint x: 382, endPoint y: 161, distance: 19.3
click at [374, 177] on button "4 . celestiais" at bounding box center [405, 177] width 130 height 31
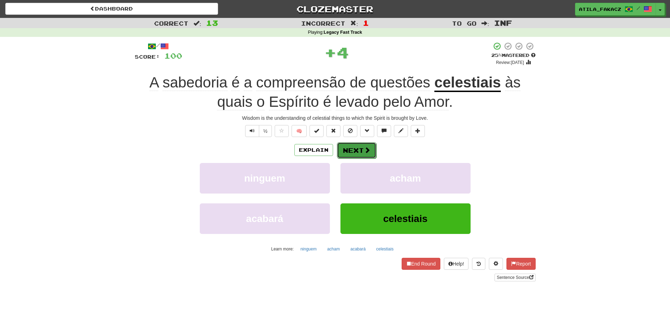
click at [369, 148] on span at bounding box center [367, 150] width 6 height 6
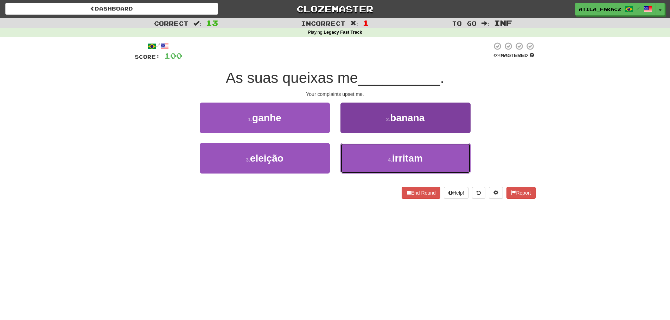
click at [352, 157] on button "4 . irritam" at bounding box center [405, 158] width 130 height 31
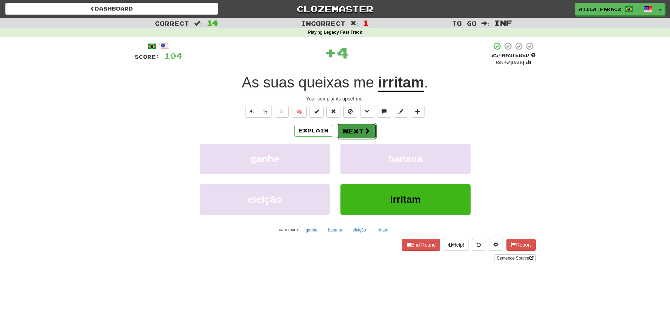
click at [356, 136] on button "Next" at bounding box center [356, 131] width 39 height 16
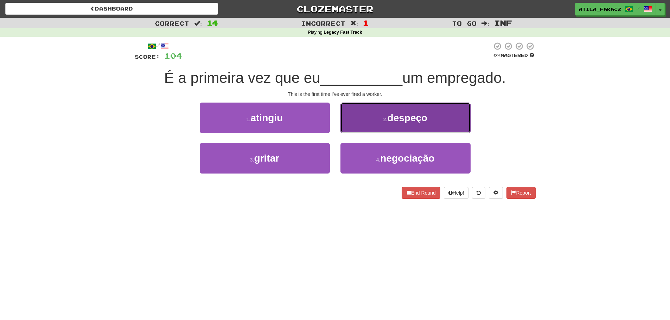
click at [372, 119] on button "2 . despeço" at bounding box center [405, 118] width 130 height 31
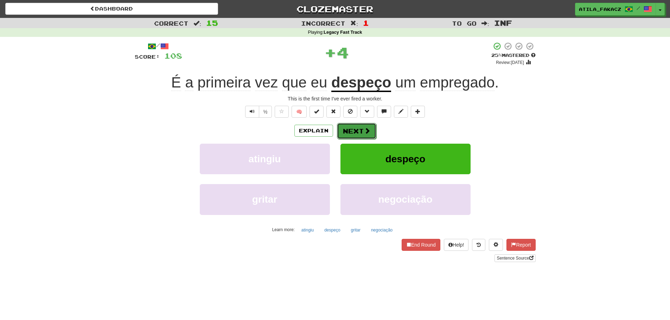
click at [355, 134] on button "Next" at bounding box center [356, 131] width 39 height 16
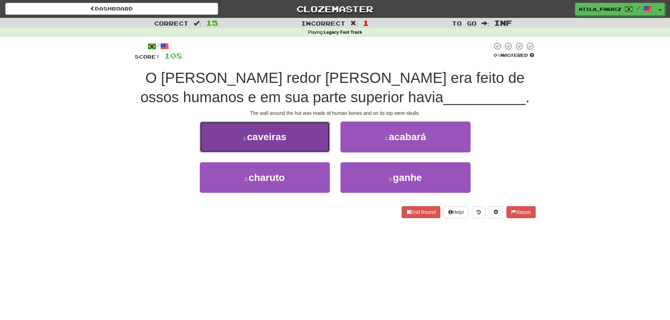
click at [313, 141] on button "1 . caveiras" at bounding box center [265, 137] width 130 height 31
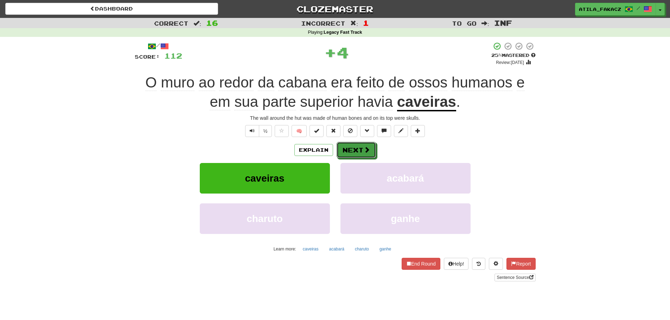
click at [353, 142] on button "Next" at bounding box center [356, 150] width 39 height 16
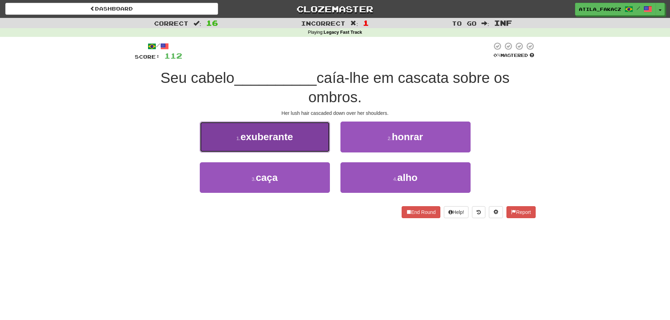
click at [313, 142] on button "1 . exuberante" at bounding box center [265, 137] width 130 height 31
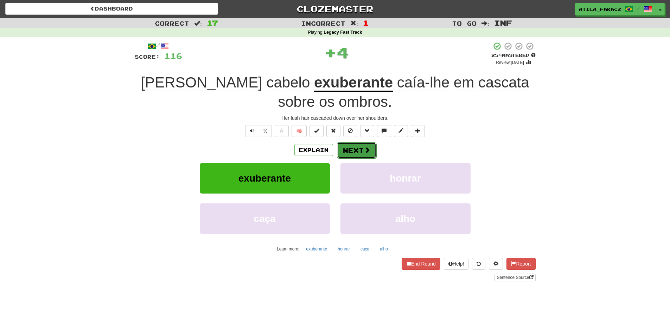
click at [353, 147] on button "Next" at bounding box center [356, 150] width 39 height 16
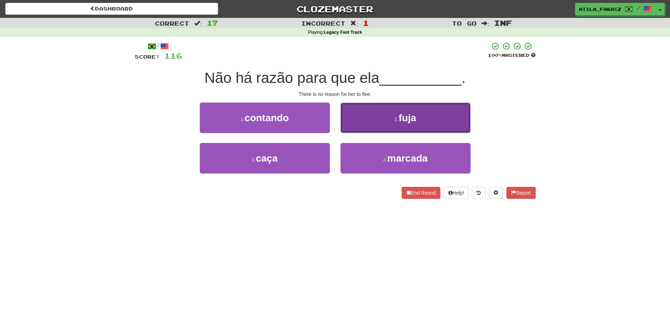
click at [365, 116] on button "2 . fuja" at bounding box center [405, 118] width 130 height 31
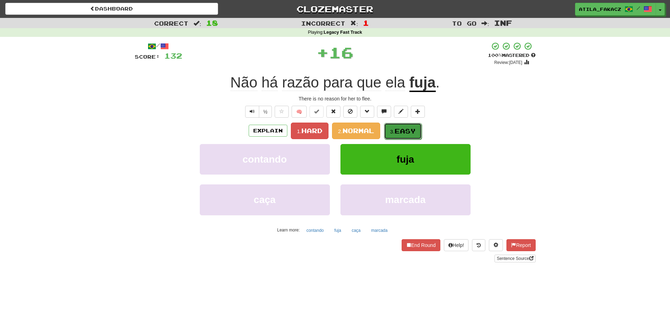
click at [395, 130] on small "3." at bounding box center [392, 132] width 5 height 6
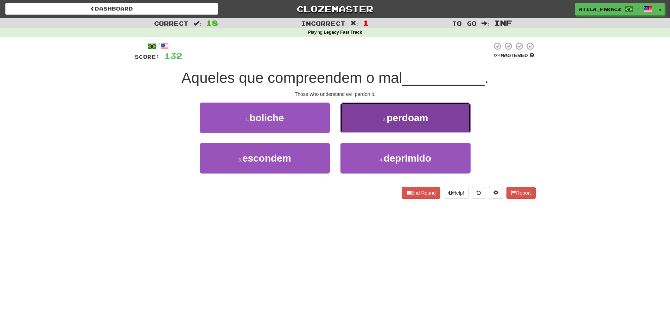
click at [356, 124] on button "2 . perdoam" at bounding box center [405, 118] width 130 height 31
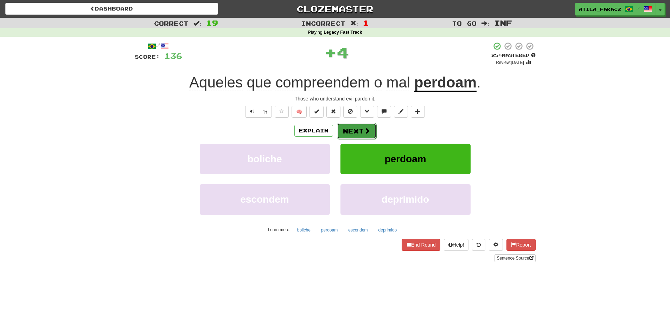
click at [369, 132] on span at bounding box center [367, 131] width 6 height 6
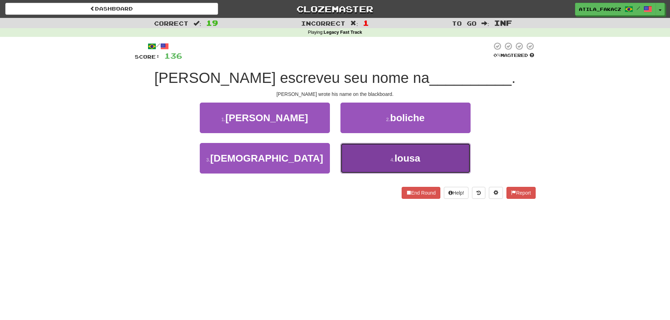
click at [366, 155] on button "4 . lousa" at bounding box center [405, 158] width 130 height 31
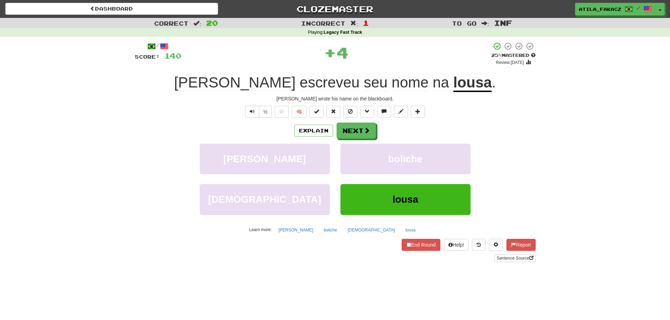
click at [453, 85] on u "lousa" at bounding box center [472, 83] width 39 height 18
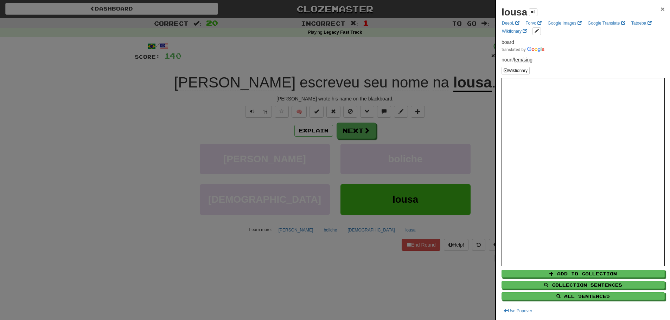
click at [660, 10] on span "×" at bounding box center [662, 9] width 4 height 8
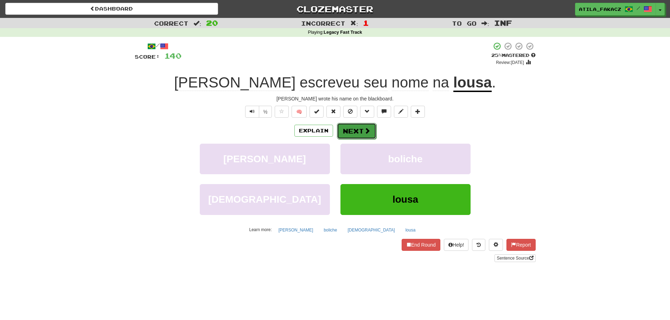
click at [365, 129] on span at bounding box center [367, 131] width 6 height 6
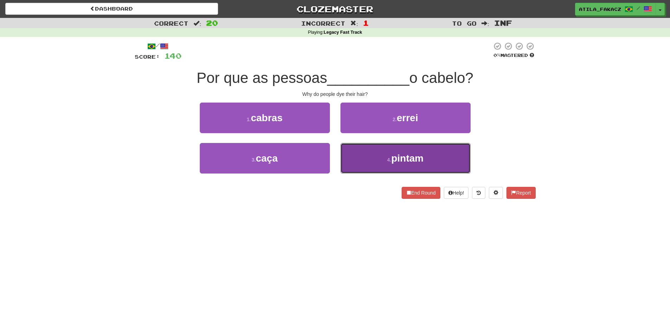
click at [370, 156] on button "4 . pintam" at bounding box center [405, 158] width 130 height 31
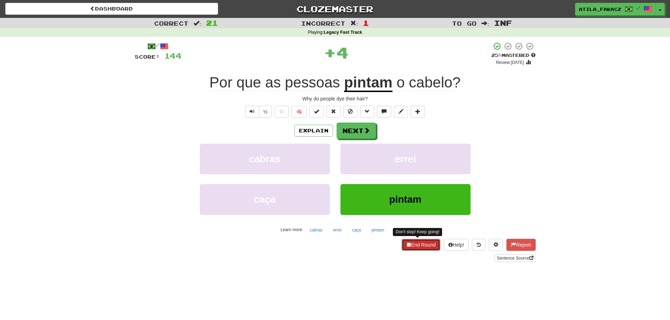
click at [421, 248] on button "End Round" at bounding box center [421, 245] width 39 height 12
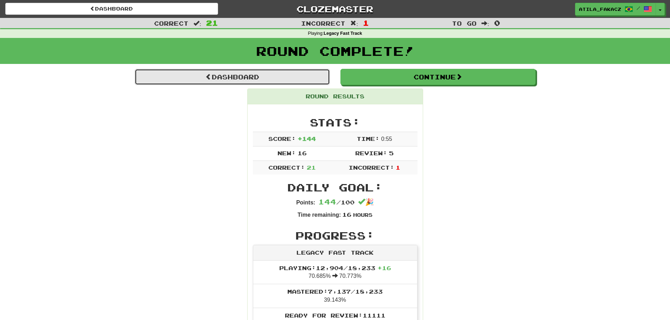
click at [231, 80] on link "Dashboard" at bounding box center [232, 77] width 195 height 16
